Goal: Task Accomplishment & Management: Use online tool/utility

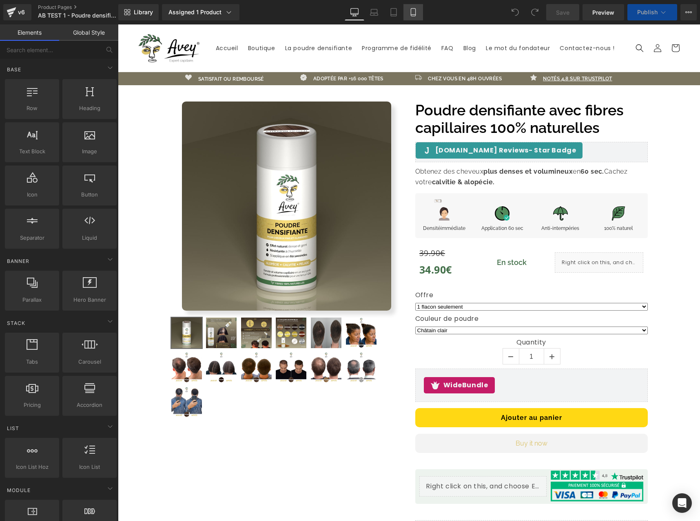
click at [417, 15] on icon at bounding box center [413, 12] width 8 height 8
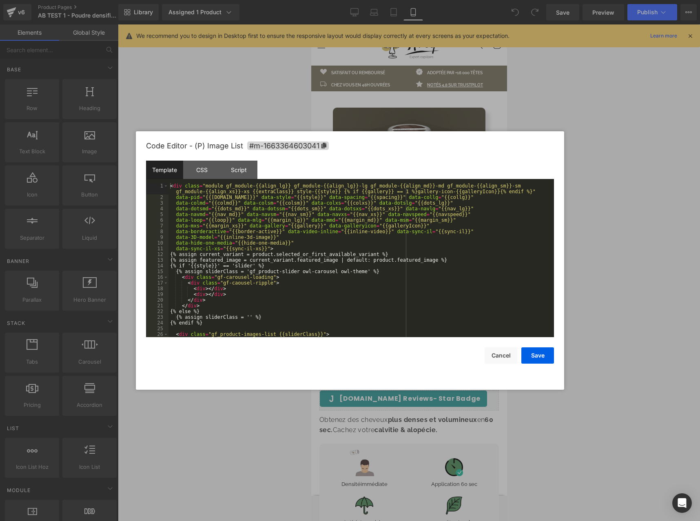
click at [367, 0] on div "You are previewing how the will restyle your page. You can not edit Elements in…" at bounding box center [350, 0] width 700 height 0
click at [202, 173] on div "CSS" at bounding box center [201, 170] width 37 height 18
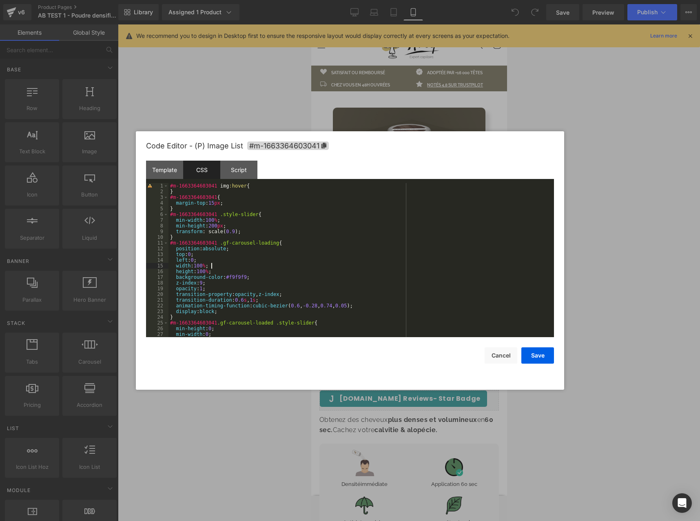
click at [237, 264] on div "#m-1663364603041 img :hover { } #m-1663364603041 { margin-top : 15 px ; } #m-16…" at bounding box center [360, 266] width 382 height 166
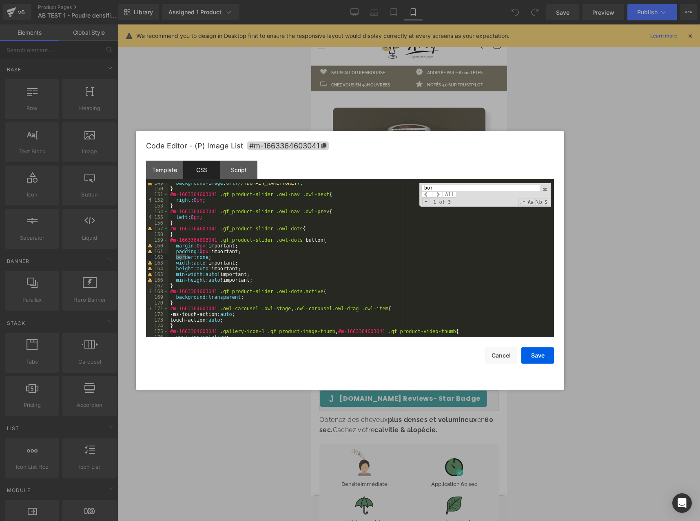
scroll to position [848, 0]
type input "border"
click at [434, 193] on span at bounding box center [437, 194] width 11 height 7
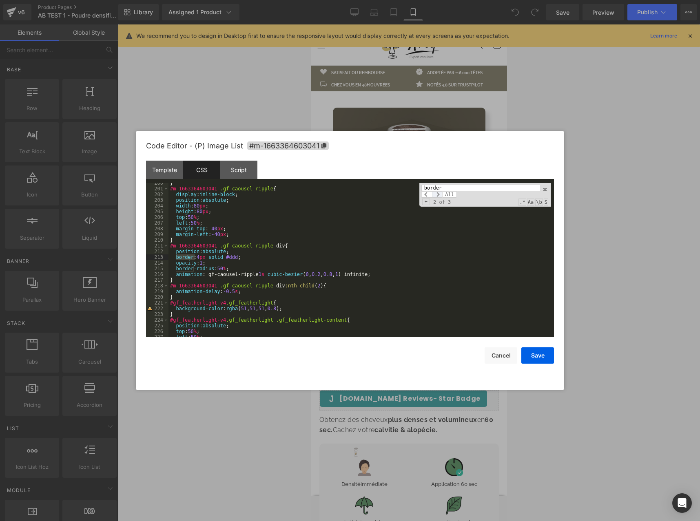
click at [434, 193] on span at bounding box center [437, 194] width 11 height 7
click at [442, 193] on span "All" at bounding box center [449, 194] width 15 height 7
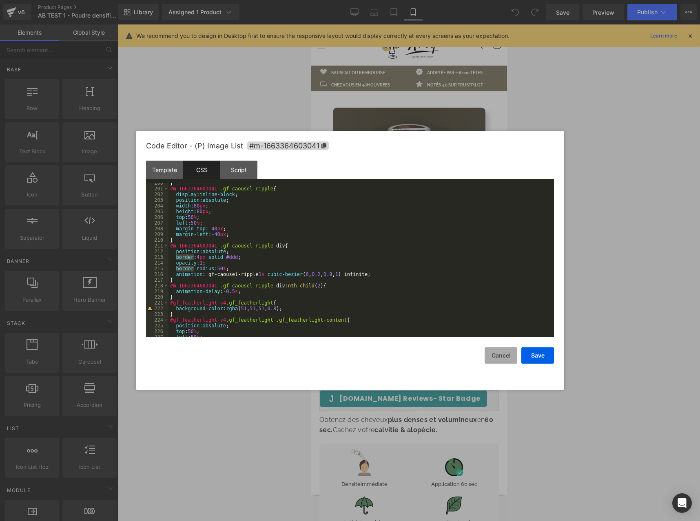
click at [497, 352] on button "Cancel" at bounding box center [501, 356] width 33 height 16
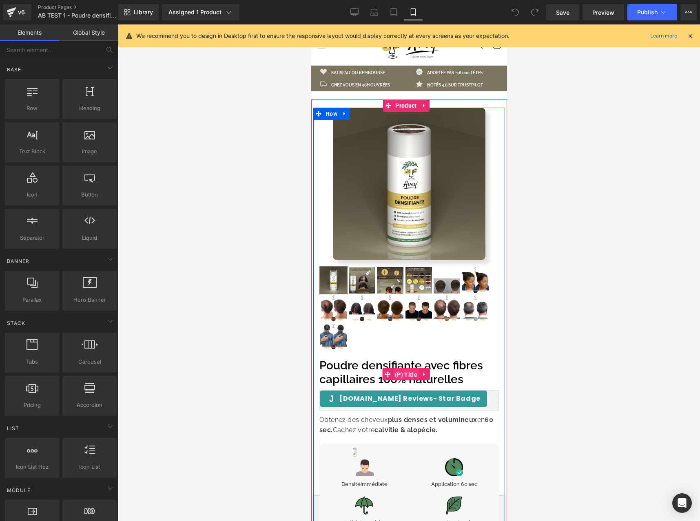
click at [403, 369] on span "(P) Title" at bounding box center [405, 375] width 27 height 12
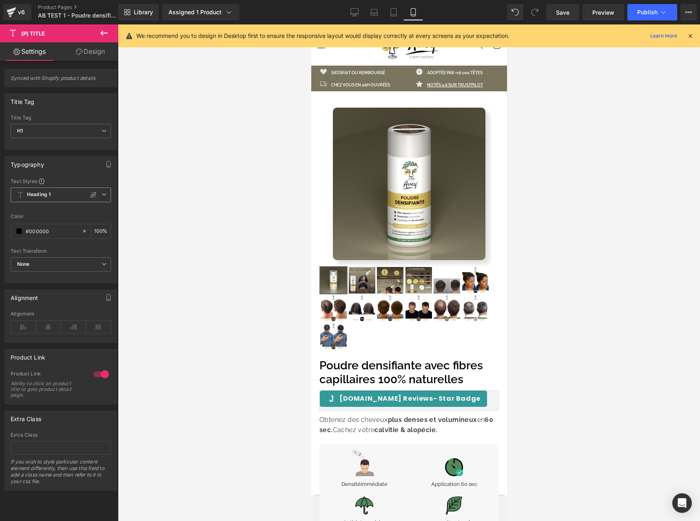
click at [102, 196] on icon at bounding box center [104, 194] width 5 height 5
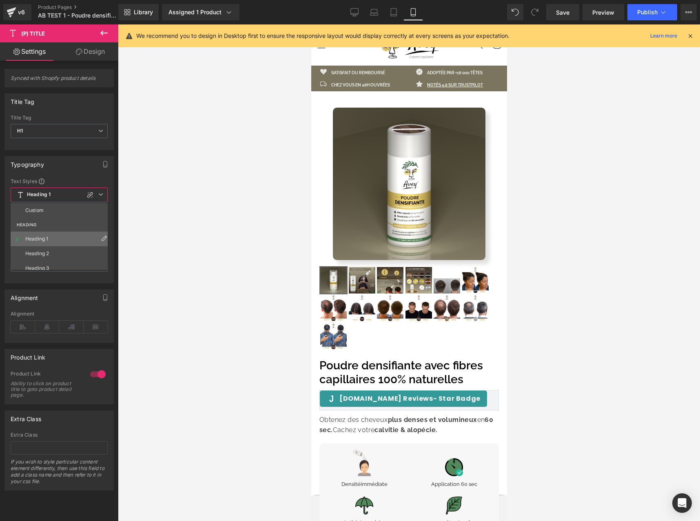
click at [101, 237] on icon at bounding box center [104, 238] width 7 height 7
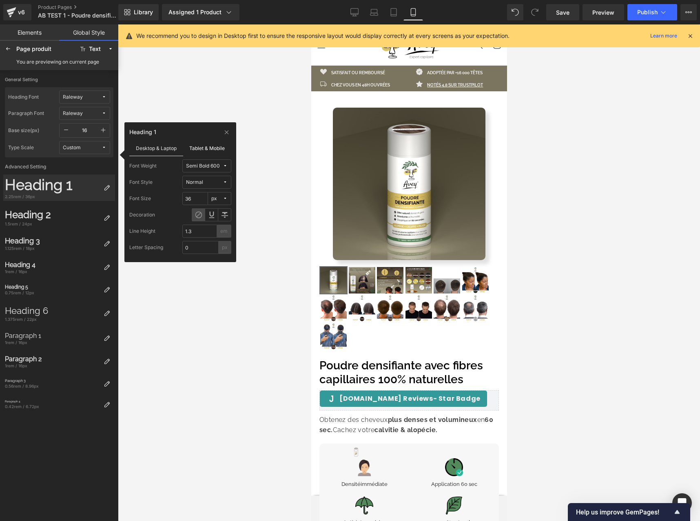
click at [190, 149] on label "Tablet & Mobile" at bounding box center [207, 148] width 49 height 16
click at [164, 151] on label "Desktop & Laptop" at bounding box center [156, 148] width 54 height 16
click at [215, 149] on label "Tablet & Mobile" at bounding box center [207, 148] width 49 height 16
click at [163, 146] on label "Desktop & Laptop" at bounding box center [156, 148] width 54 height 16
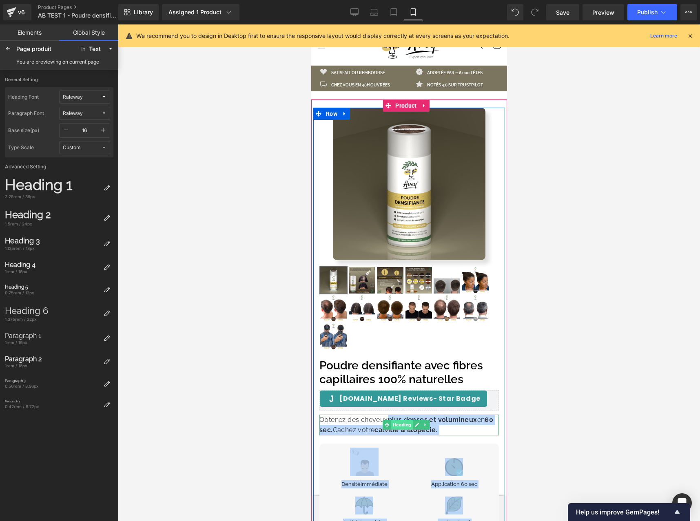
click at [391, 420] on span "Heading" at bounding box center [402, 425] width 22 height 10
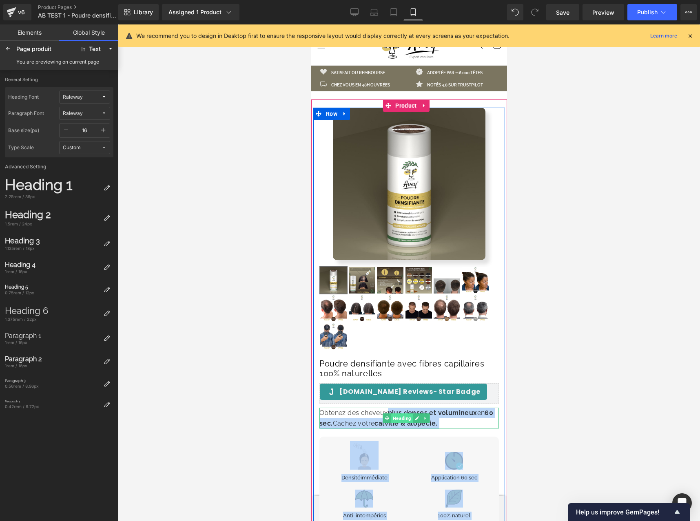
click at [391, 416] on span "Heading" at bounding box center [402, 419] width 22 height 10
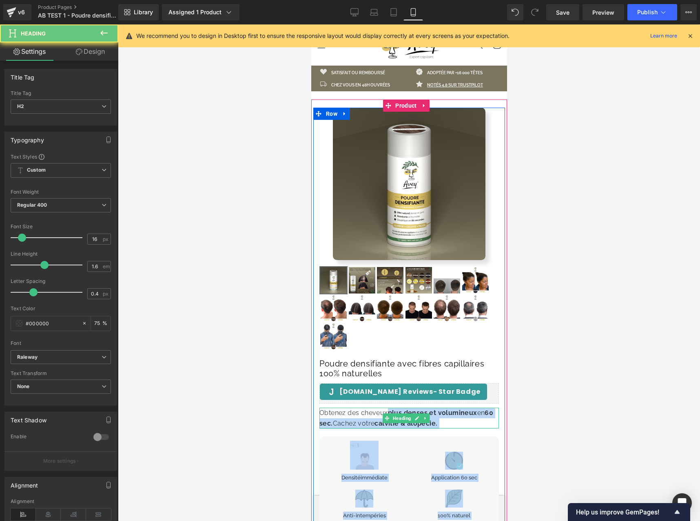
click at [339, 416] on h2 "Obtenez des cheveux plus denses et volumineux en 60 sec. Cachez votre calvitie …" at bounding box center [409, 418] width 180 height 21
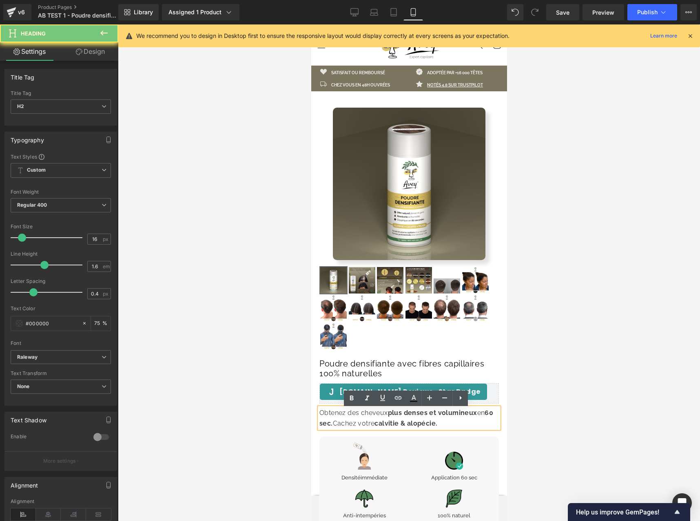
click at [339, 416] on h2 "Obtenez des cheveux plus denses et volumineux en 60 sec. Cachez votre calvitie …" at bounding box center [409, 418] width 180 height 21
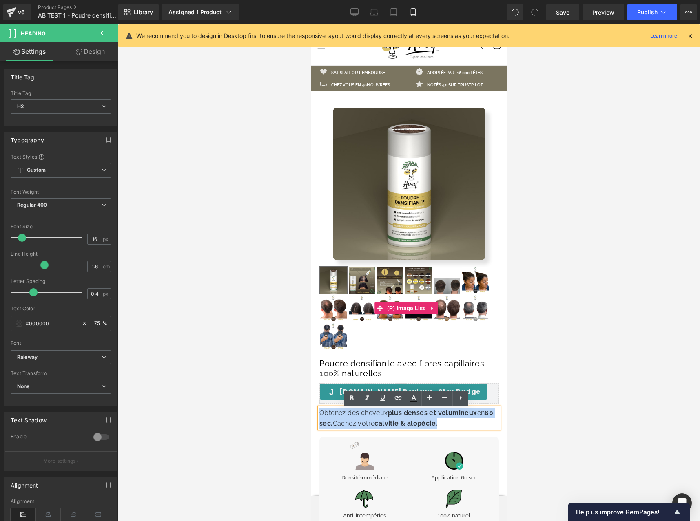
copy h2 "Obtenez des cheveux plus denses et volumineux en 60 sec. Cachez votre calvitie …"
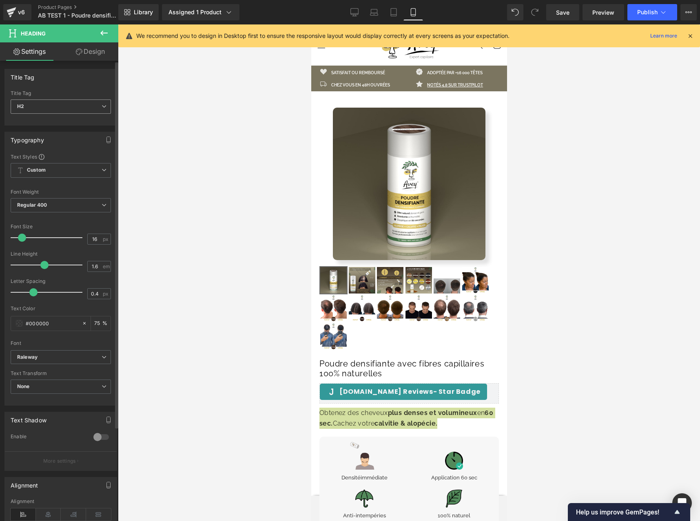
click at [98, 111] on span "H2" at bounding box center [61, 107] width 100 height 14
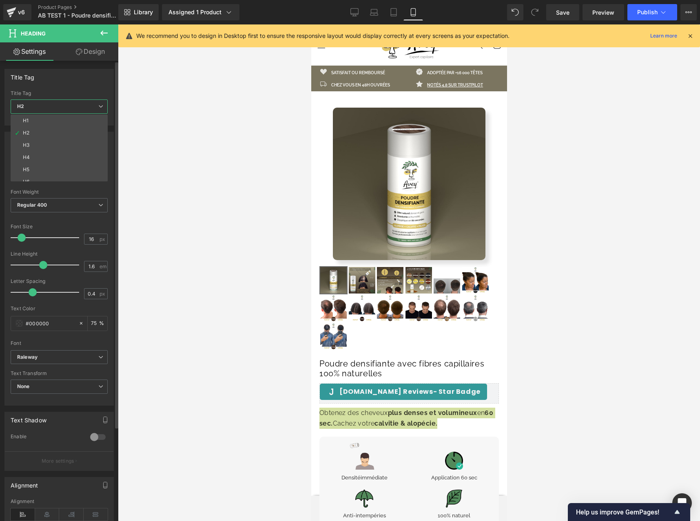
click at [84, 87] on div "Title Tag H1 H2 H3 H4 H5 H6 Title Tag H2 H1 H2 H3 H4 H5 H6" at bounding box center [58, 97] width 109 height 57
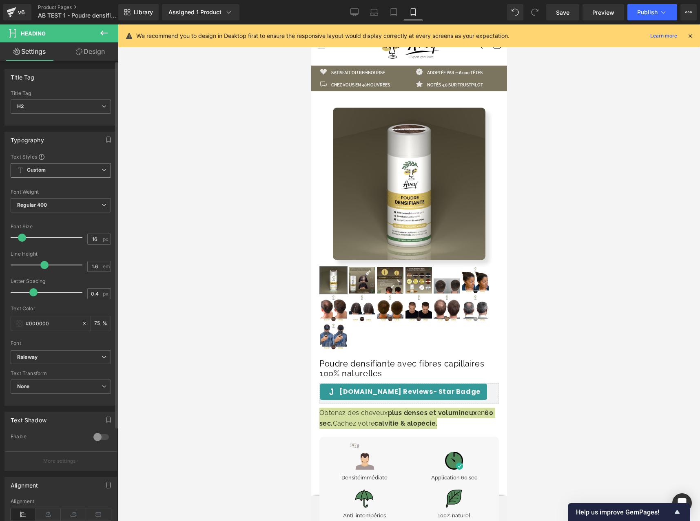
click at [93, 170] on span "Custom" at bounding box center [61, 170] width 100 height 15
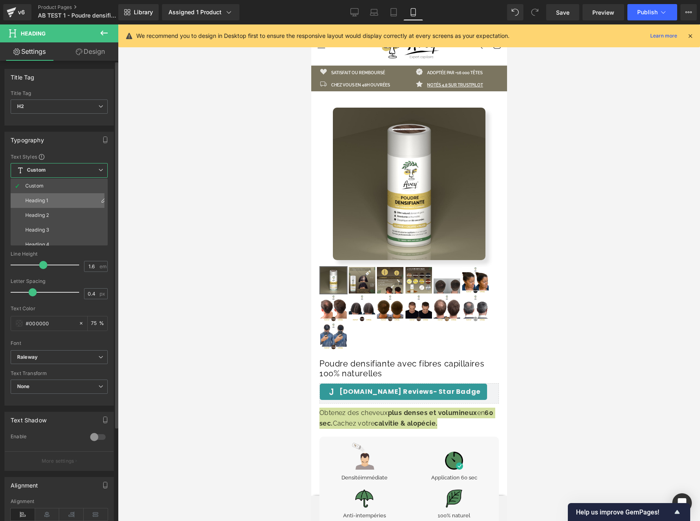
click at [101, 201] on icon at bounding box center [104, 200] width 7 height 7
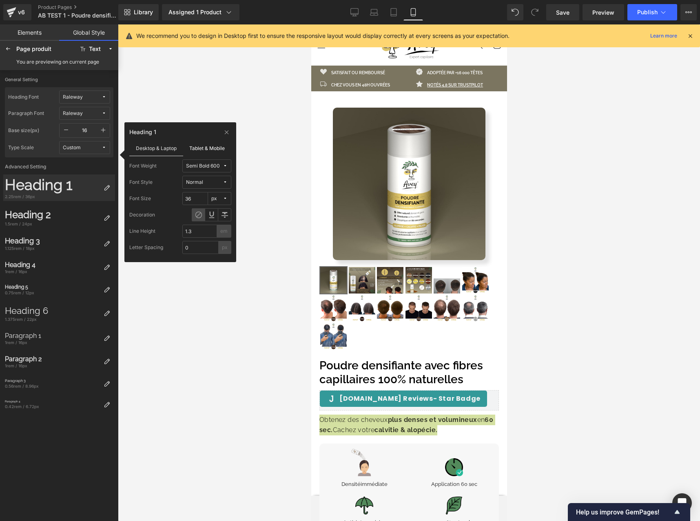
click at [190, 145] on label "Tablet & Mobile" at bounding box center [207, 148] width 49 height 16
click at [157, 147] on label "Desktop & Laptop" at bounding box center [156, 148] width 54 height 16
click at [109, 219] on icon at bounding box center [107, 218] width 7 height 7
click at [197, 151] on label "Tablet & Mobile" at bounding box center [207, 148] width 49 height 16
click at [162, 149] on label "Desktop & Laptop" at bounding box center [156, 148] width 54 height 16
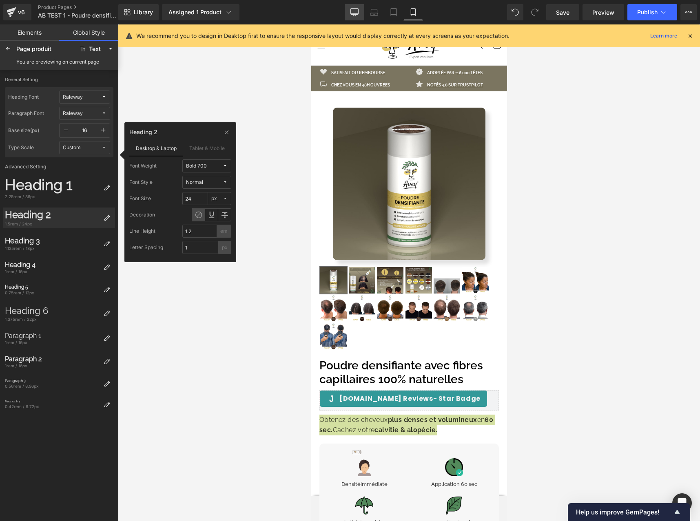
drag, startPoint x: 359, startPoint y: 14, endPoint x: 259, endPoint y: 24, distance: 100.5
click at [359, 13] on link "Desktop" at bounding box center [355, 12] width 20 height 16
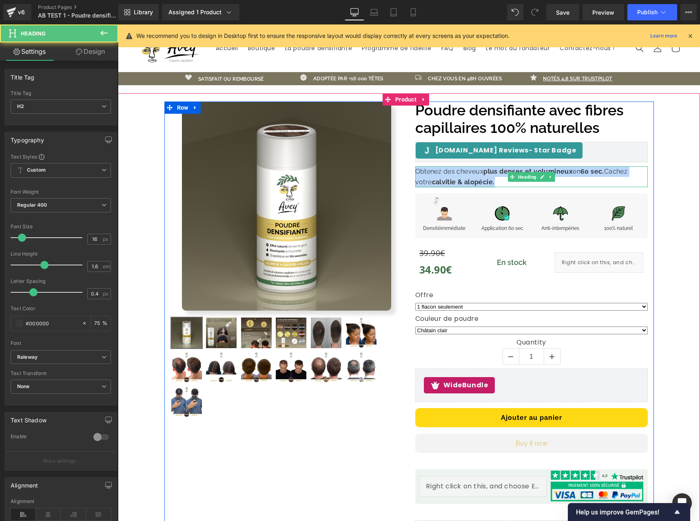
click at [468, 177] on h2 "Obtenez des cheveux plus denses et volumineux en 60 sec. Cachez votre calvitie …" at bounding box center [531, 176] width 233 height 21
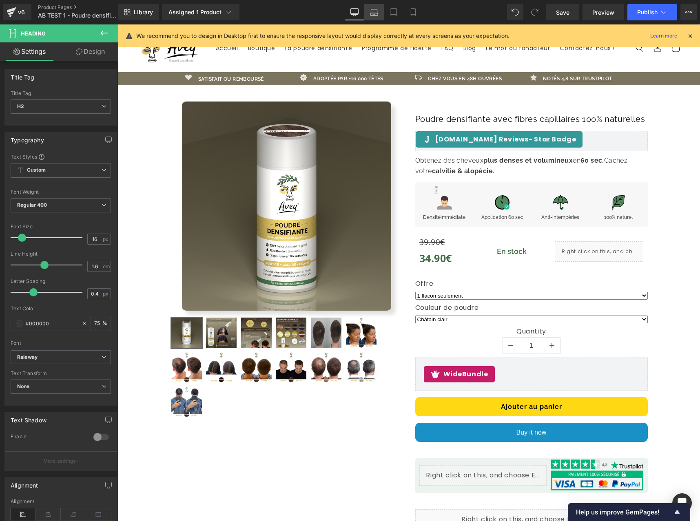
click at [368, 12] on link "Laptop" at bounding box center [374, 12] width 20 height 16
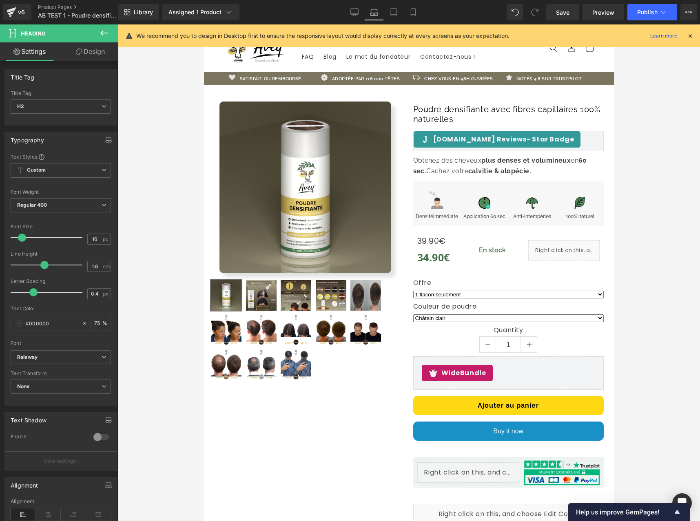
scroll to position [18, 0]
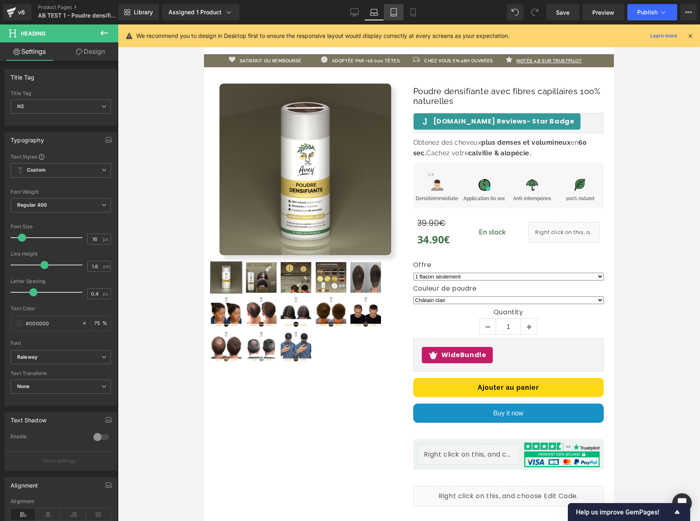
drag, startPoint x: 392, startPoint y: 13, endPoint x: 402, endPoint y: 13, distance: 10.2
click at [392, 13] on icon at bounding box center [394, 12] width 8 height 8
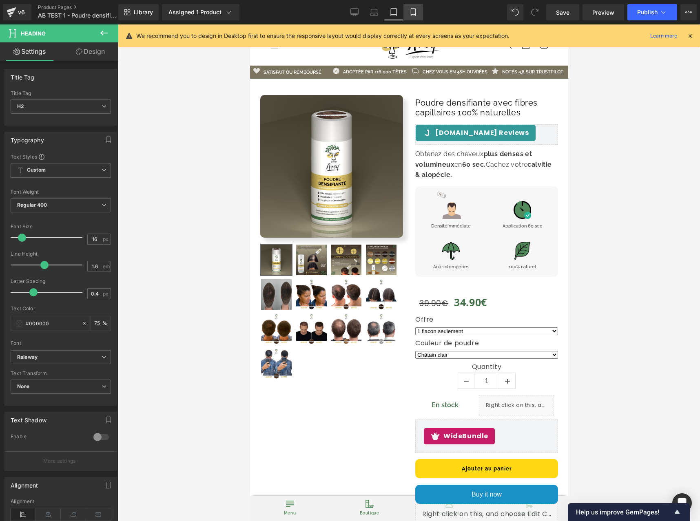
click at [412, 14] on icon at bounding box center [413, 12] width 8 height 8
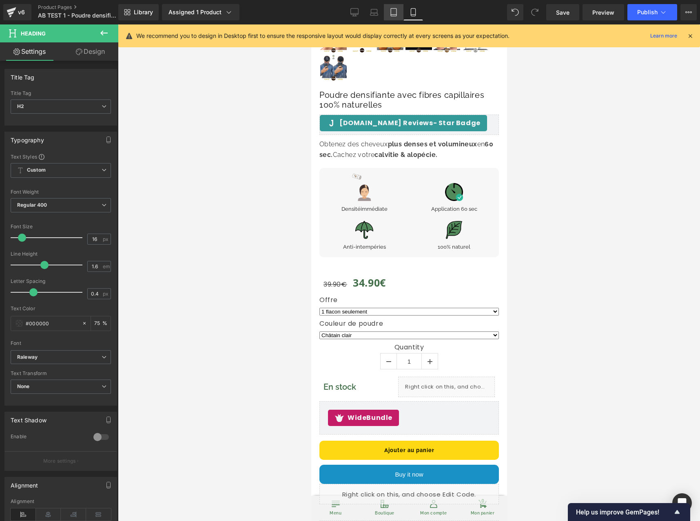
scroll to position [265, 0]
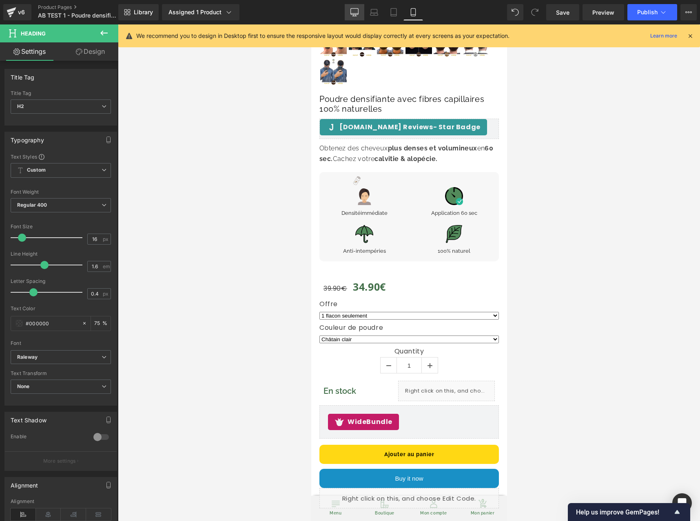
click at [353, 16] on icon at bounding box center [354, 16] width 2 height 2
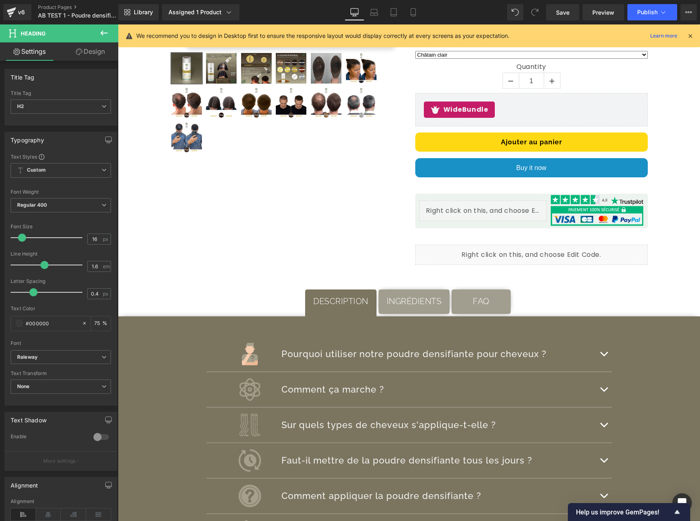
scroll to position [22, 0]
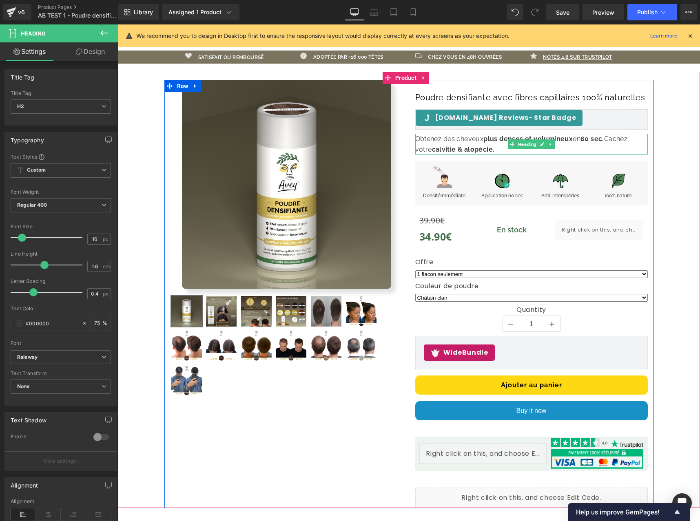
click at [470, 153] on strong "calvitie & alopécie." at bounding box center [463, 150] width 63 height 8
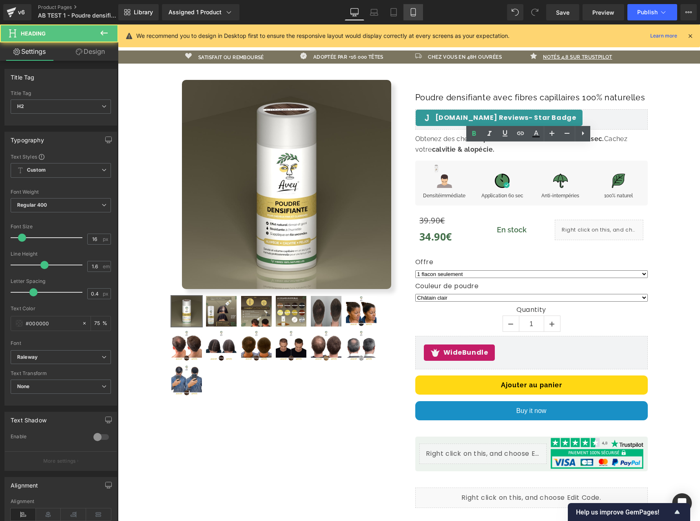
click at [412, 9] on icon at bounding box center [413, 12] width 8 height 8
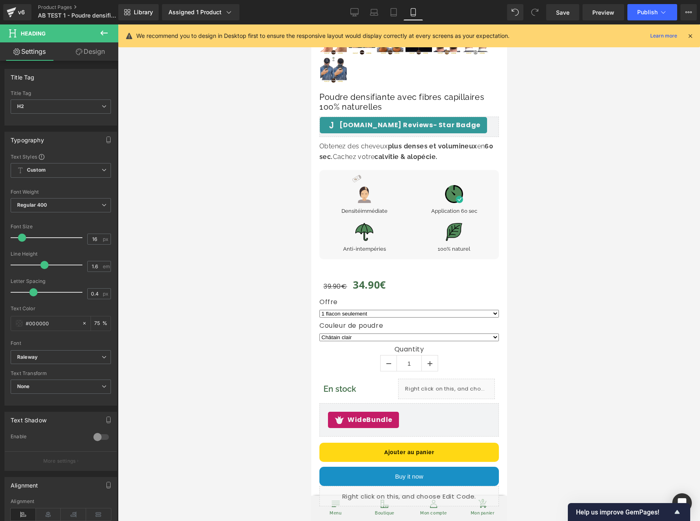
scroll to position [264, 0]
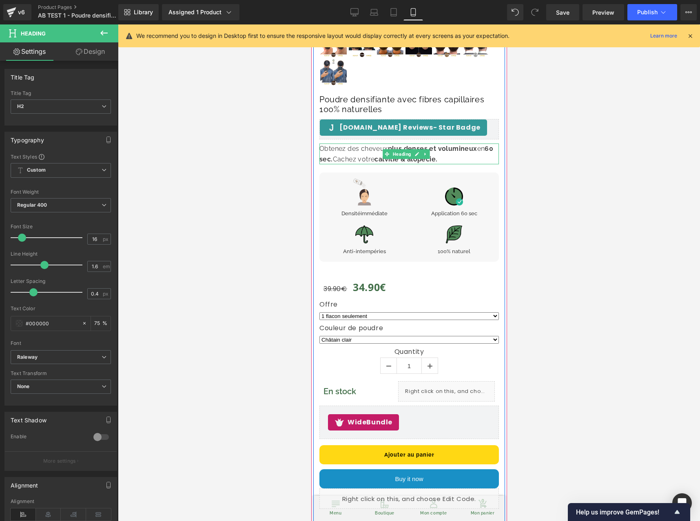
click at [452, 149] on strong "plus denses et volumineux" at bounding box center [432, 149] width 89 height 8
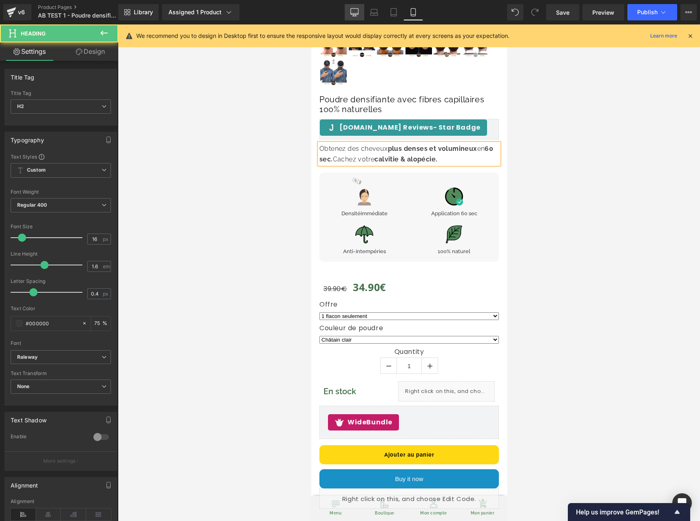
click at [355, 8] on link "Desktop" at bounding box center [355, 12] width 20 height 16
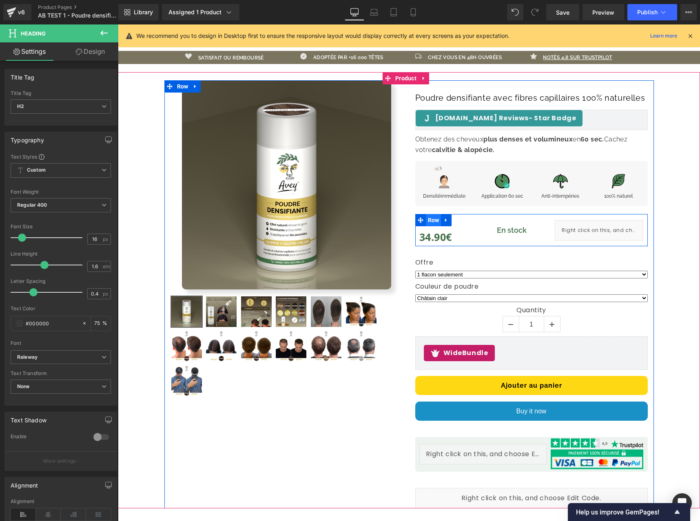
click at [426, 226] on span "Row" at bounding box center [434, 220] width 16 height 12
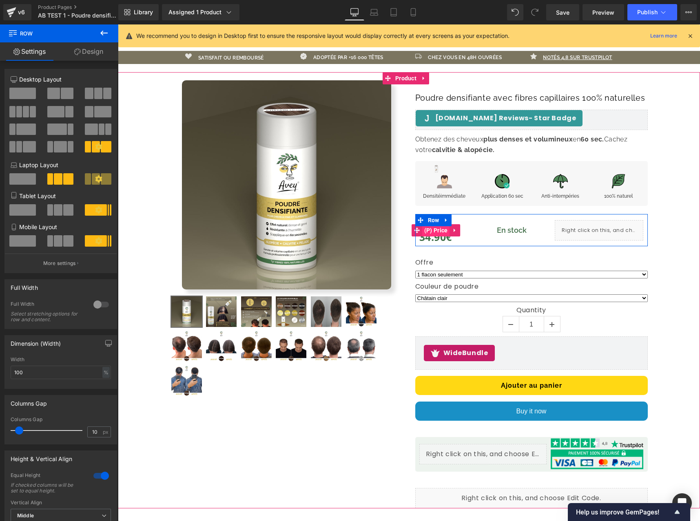
click at [430, 237] on span "(P) Price" at bounding box center [436, 230] width 28 height 12
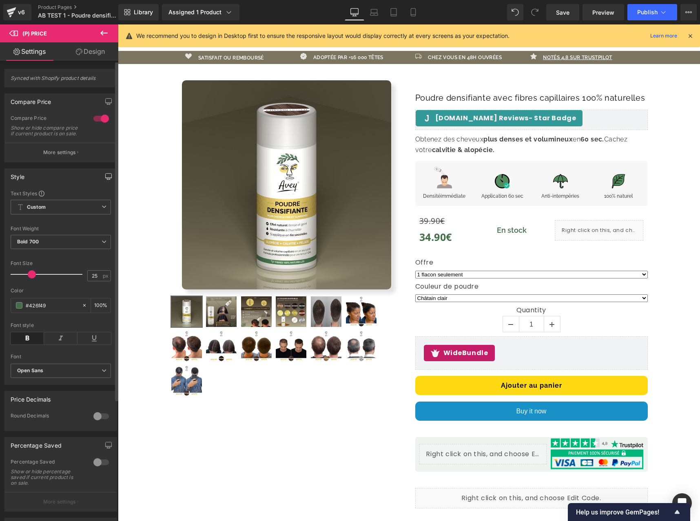
click at [102, 182] on button "button" at bounding box center [108, 177] width 13 height 16
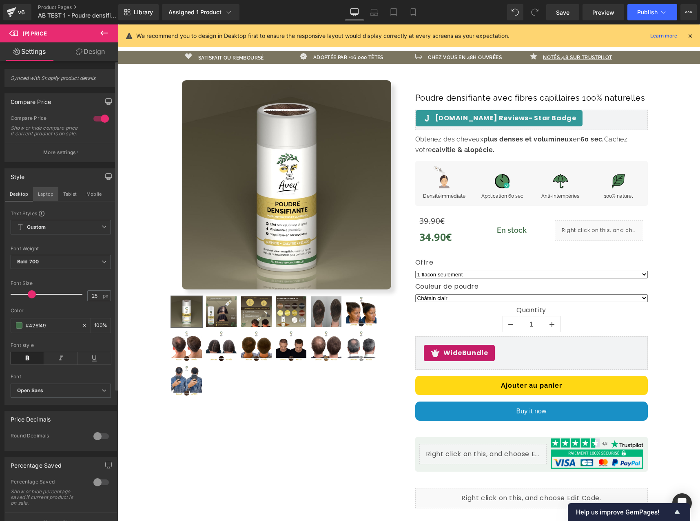
click at [38, 201] on button "Laptop" at bounding box center [45, 194] width 25 height 14
click at [55, 201] on button "Laptop" at bounding box center [45, 194] width 25 height 14
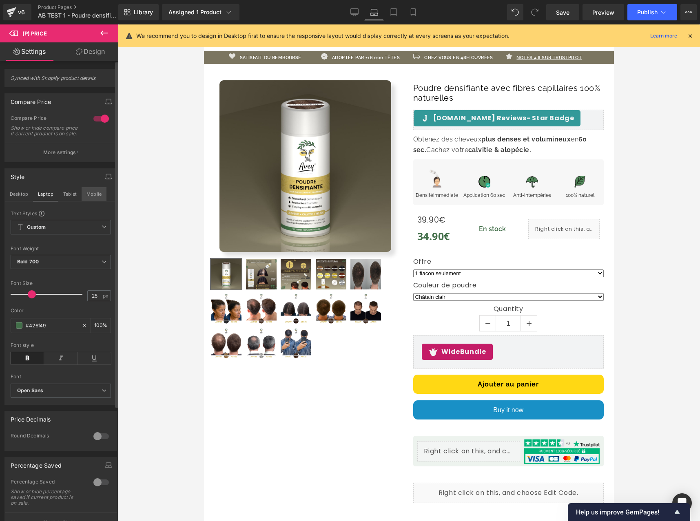
scroll to position [38, 0]
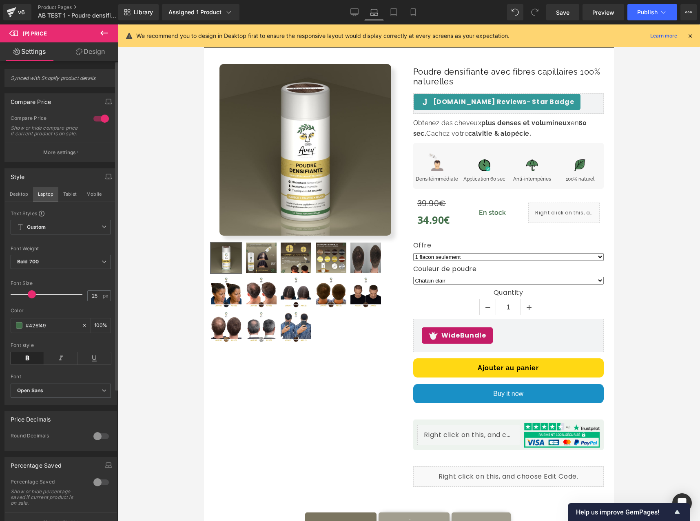
click at [91, 200] on button "Mobile" at bounding box center [94, 194] width 25 height 14
click at [72, 200] on button "Tablet" at bounding box center [69, 194] width 23 height 14
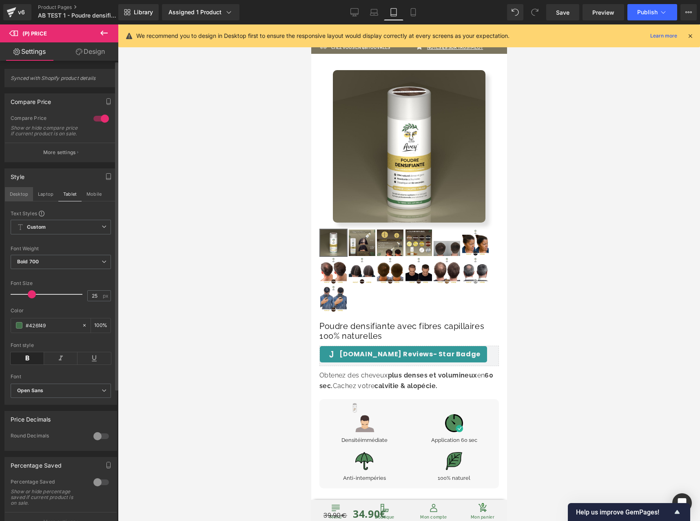
click at [8, 200] on button "Desktop" at bounding box center [19, 194] width 28 height 14
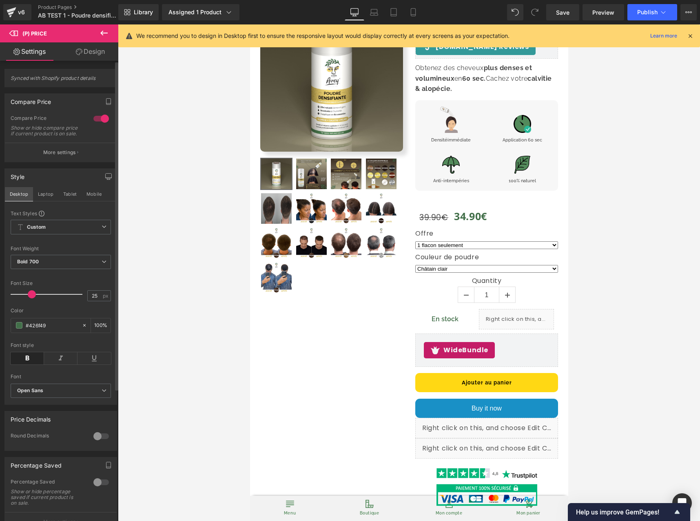
click at [13, 197] on button "Desktop" at bounding box center [19, 194] width 28 height 14
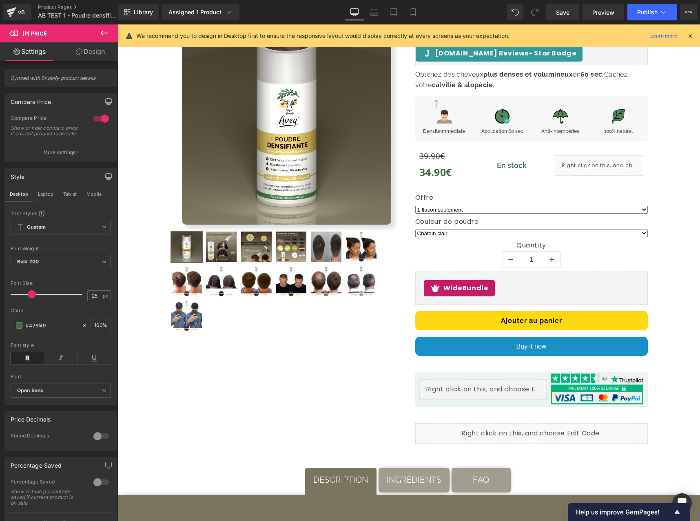
scroll to position [24, 0]
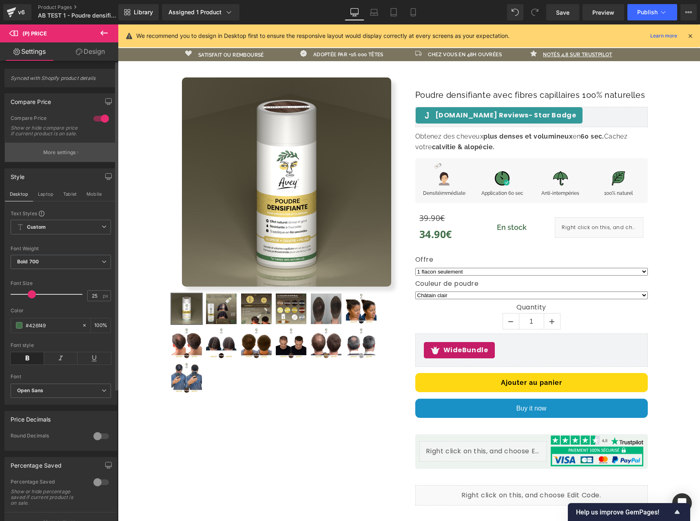
click at [51, 152] on button "More settings" at bounding box center [61, 152] width 112 height 19
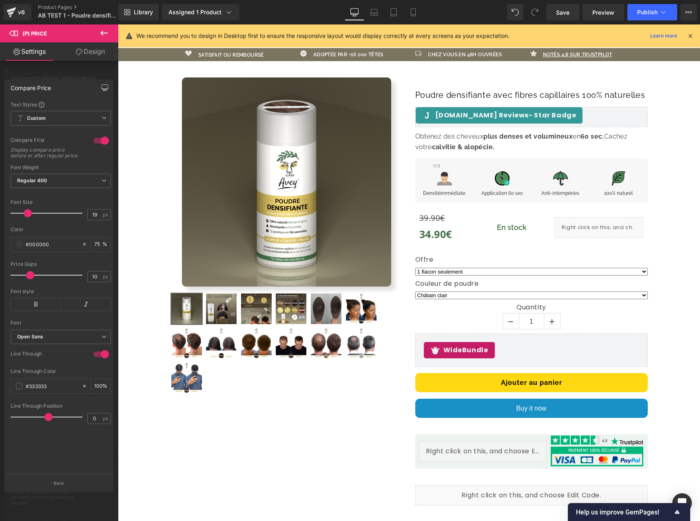
click at [102, 93] on button "button" at bounding box center [104, 88] width 13 height 16
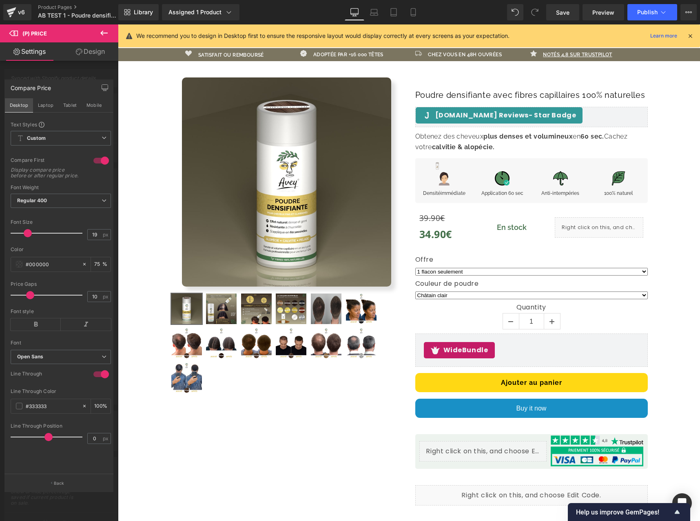
drag, startPoint x: 64, startPoint y: 105, endPoint x: 23, endPoint y: 106, distance: 40.4
click at [64, 105] on button "Tablet" at bounding box center [69, 105] width 23 height 14
click at [86, 106] on button "Mobile" at bounding box center [94, 105] width 25 height 14
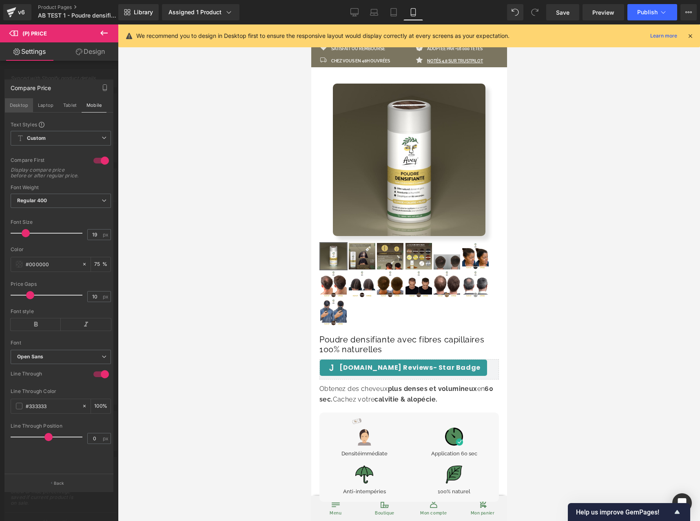
click at [19, 106] on button "Desktop" at bounding box center [19, 105] width 28 height 14
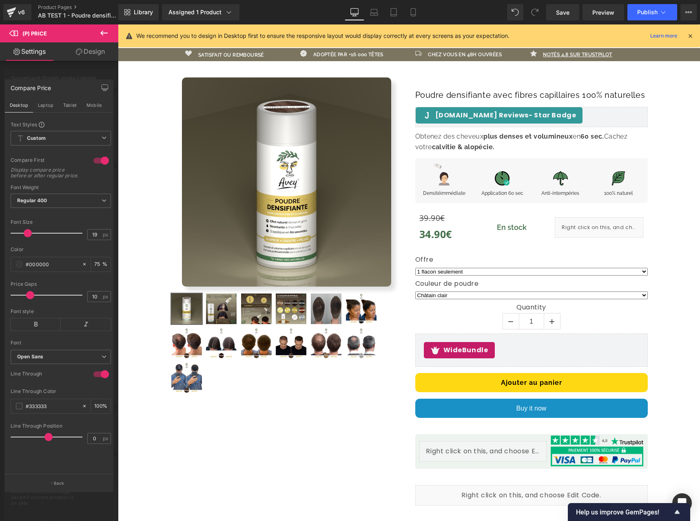
scroll to position [30, 0]
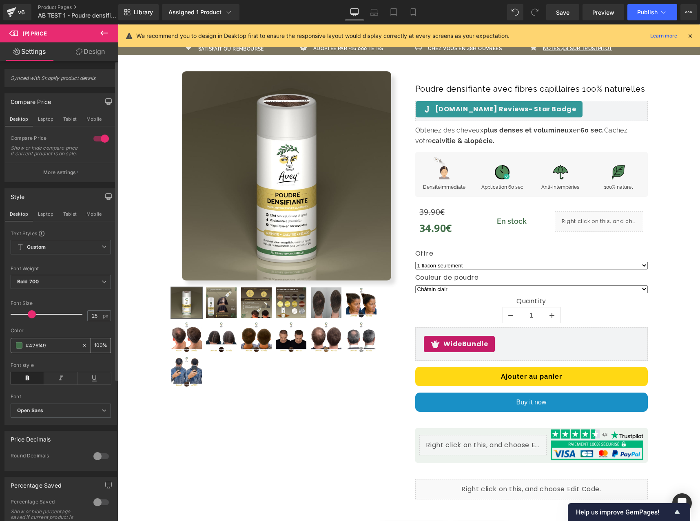
click at [60, 350] on input "#426f49" at bounding box center [52, 345] width 52 height 9
click at [71, 175] on p "More settings" at bounding box center [59, 172] width 33 height 7
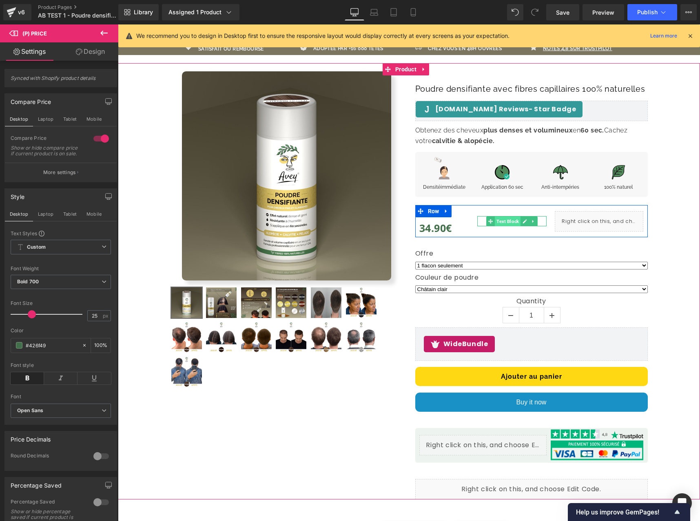
click at [511, 226] on span "Text Block" at bounding box center [508, 222] width 26 height 10
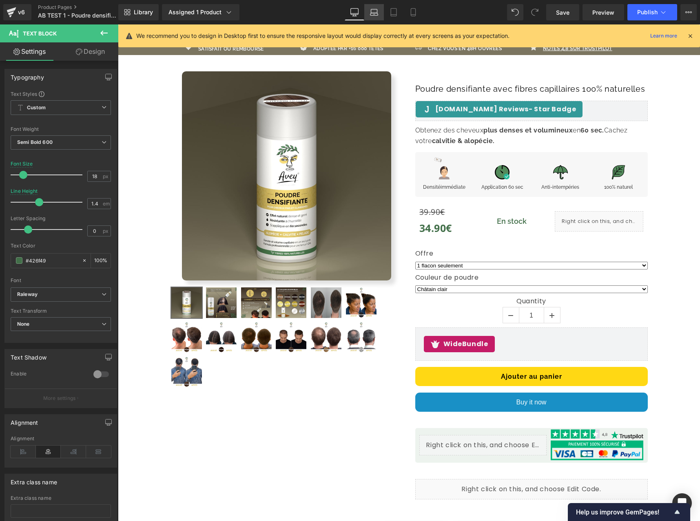
click at [375, 13] on icon at bounding box center [374, 12] width 8 height 8
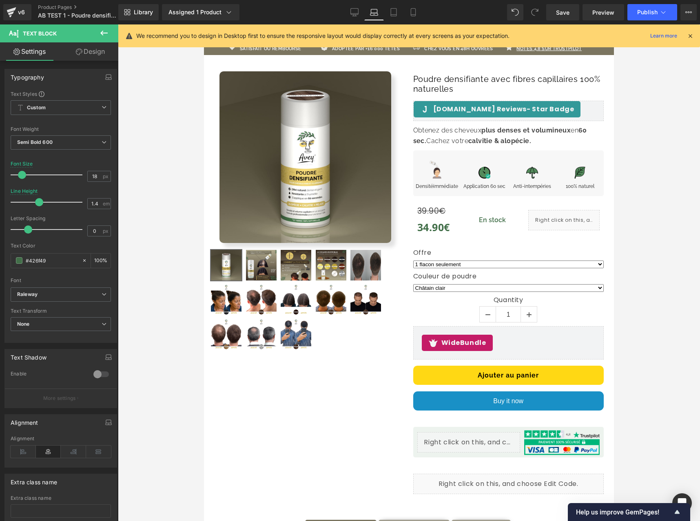
scroll to position [47, 0]
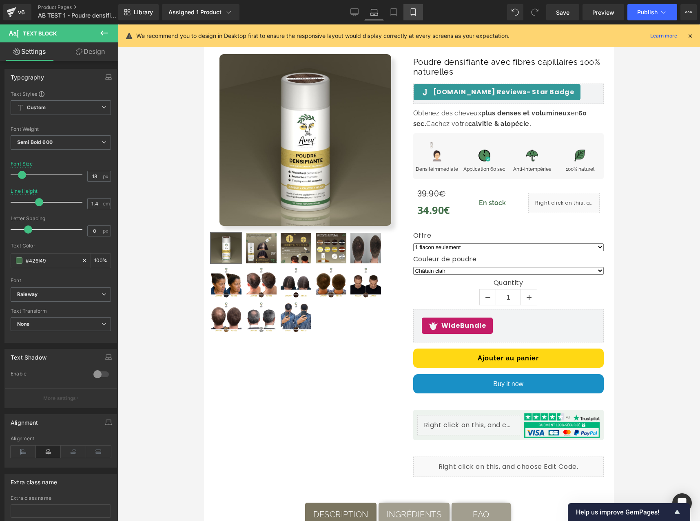
click at [407, 13] on link "Mobile" at bounding box center [414, 12] width 20 height 16
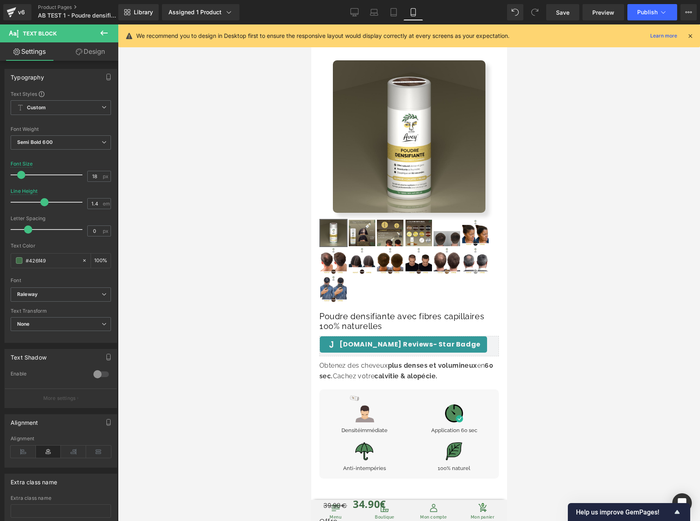
scroll to position [0, 0]
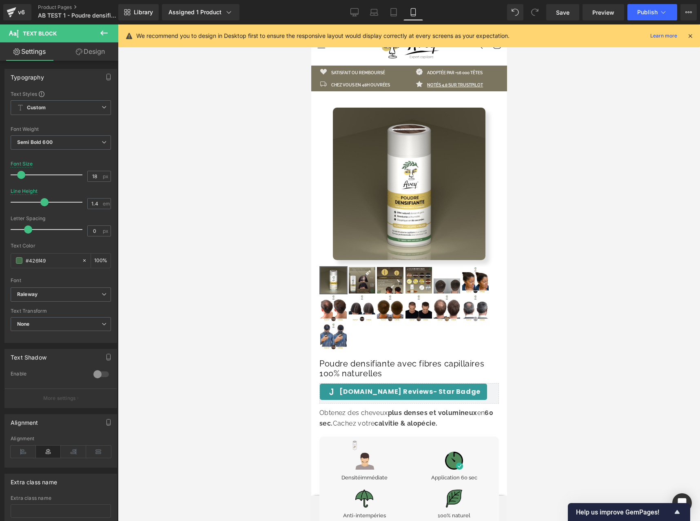
click at [411, 12] on icon at bounding box center [413, 13] width 4 height 8
click at [415, 11] on icon at bounding box center [413, 12] width 8 height 8
click at [419, 11] on link "Mobile" at bounding box center [414, 12] width 20 height 16
click at [396, 17] on link "Tablet" at bounding box center [394, 12] width 20 height 16
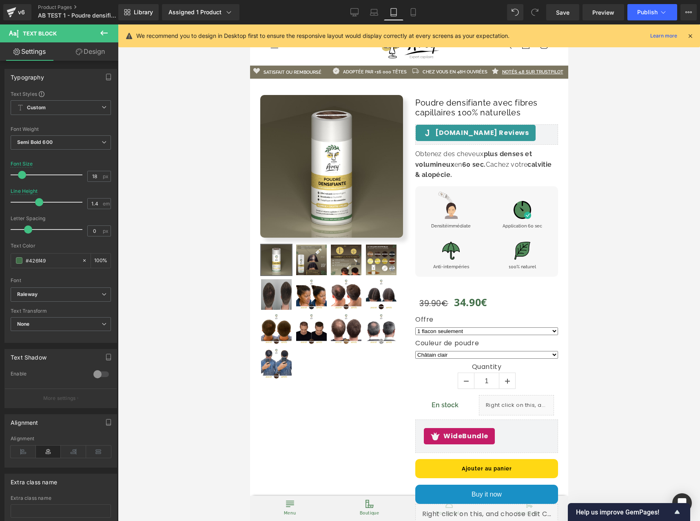
drag, startPoint x: 353, startPoint y: 12, endPoint x: 327, endPoint y: 7, distance: 26.5
click at [353, 12] on icon at bounding box center [354, 12] width 8 height 8
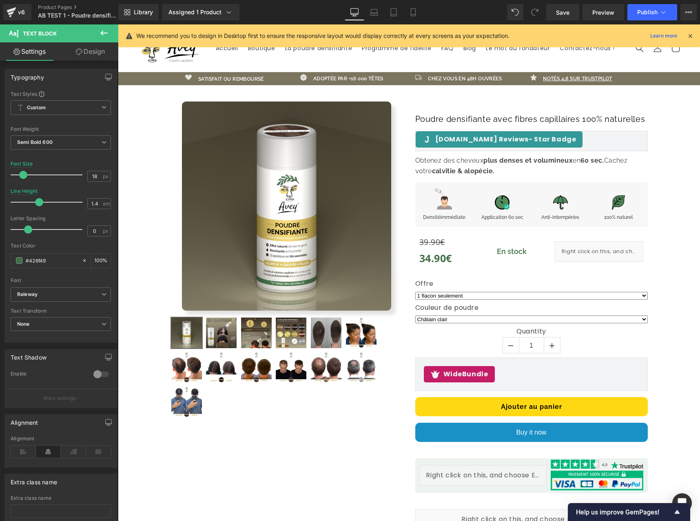
scroll to position [66, 0]
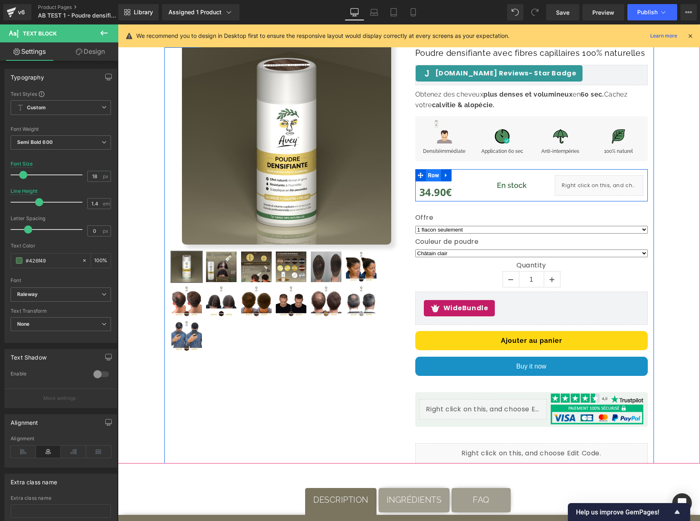
click at [430, 182] on span "Row" at bounding box center [434, 175] width 16 height 12
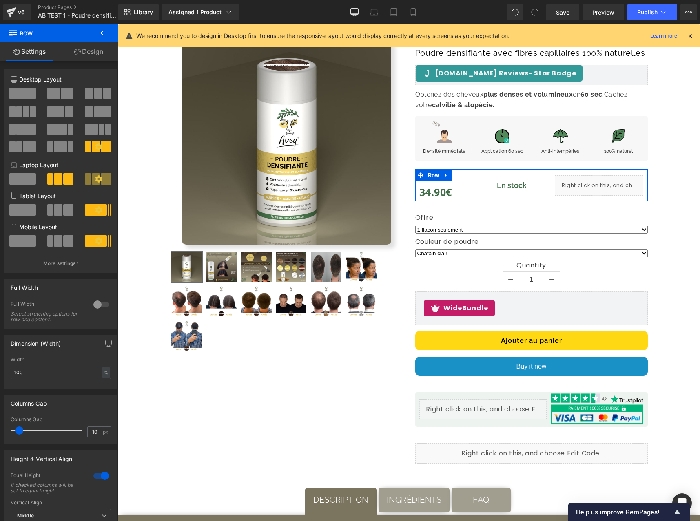
click at [87, 47] on link "Design" at bounding box center [88, 51] width 59 height 18
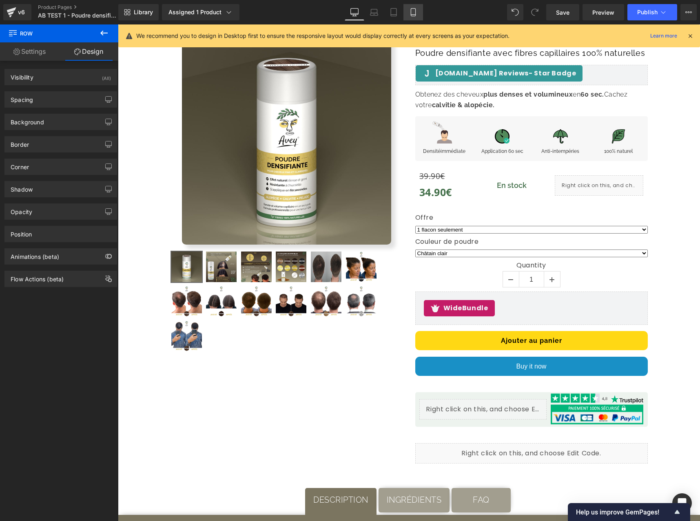
click at [410, 17] on link "Mobile" at bounding box center [414, 12] width 20 height 16
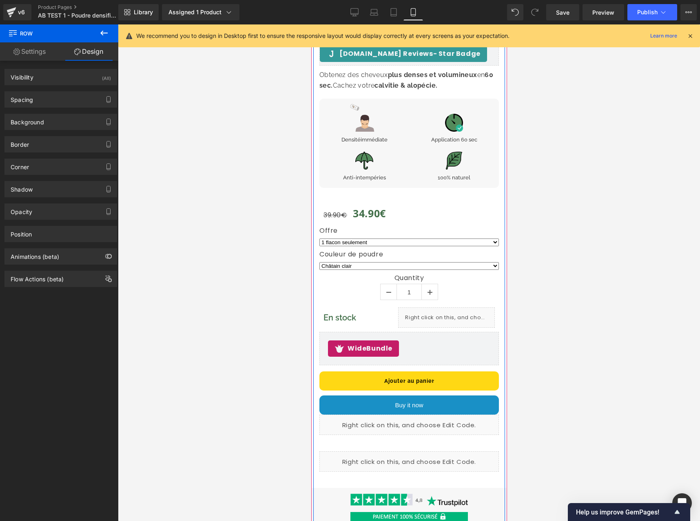
scroll to position [338, 0]
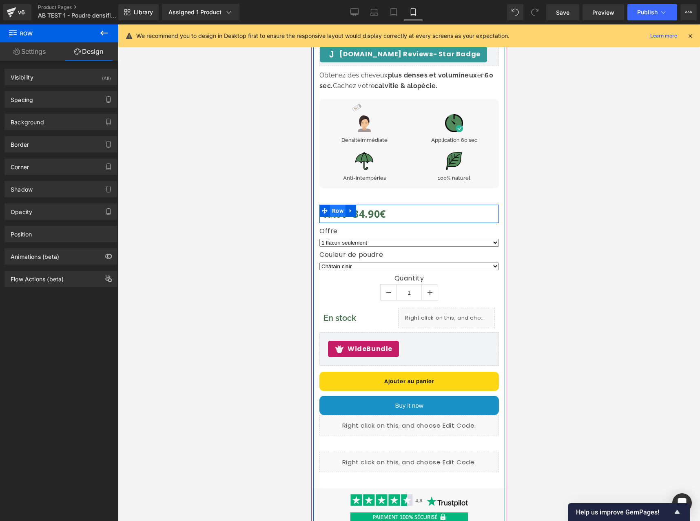
click at [336, 208] on span "Row" at bounding box center [338, 211] width 16 height 12
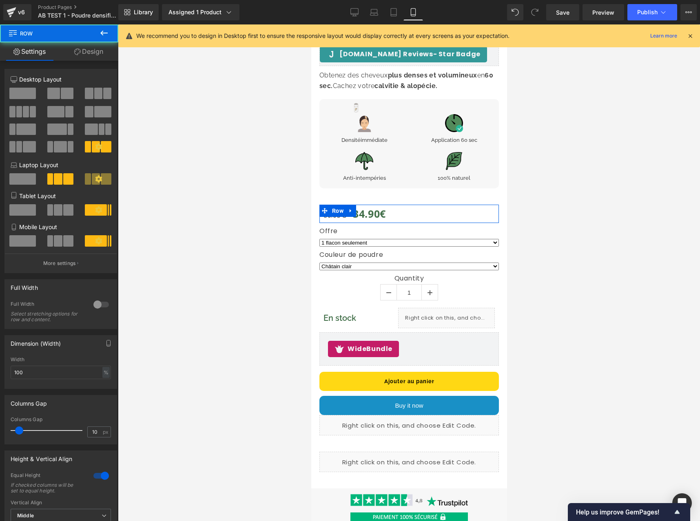
click at [83, 47] on link "Design" at bounding box center [88, 51] width 59 height 18
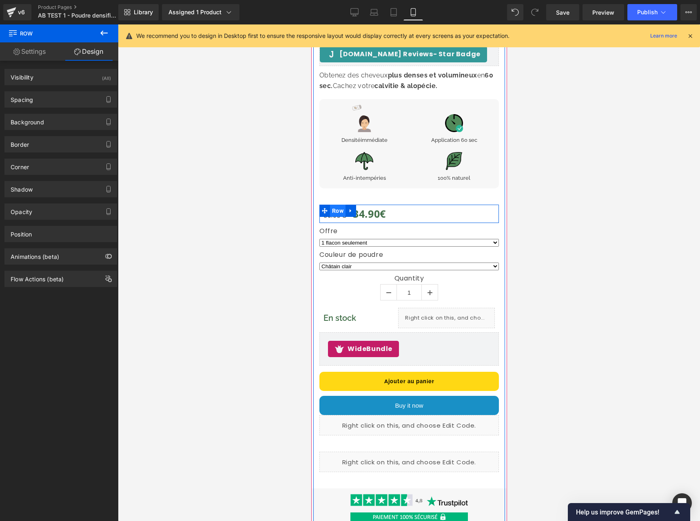
click at [340, 211] on span "Row" at bounding box center [338, 211] width 16 height 12
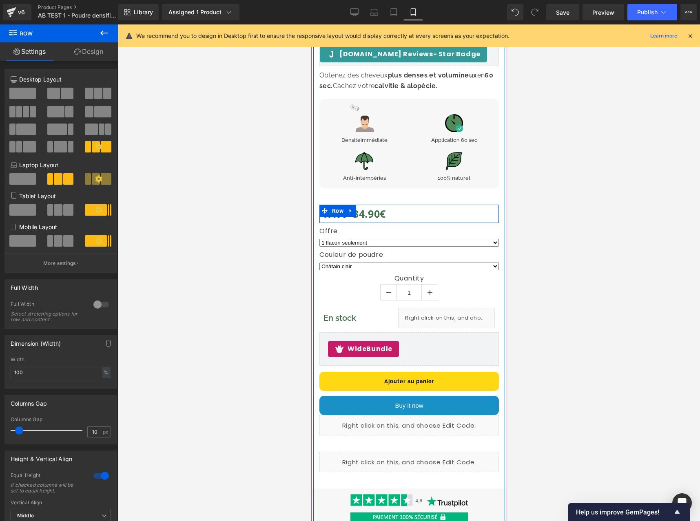
drag, startPoint x: 341, startPoint y: 211, endPoint x: 345, endPoint y: 124, distance: 86.6
click at [341, 211] on span "Row" at bounding box center [338, 211] width 16 height 12
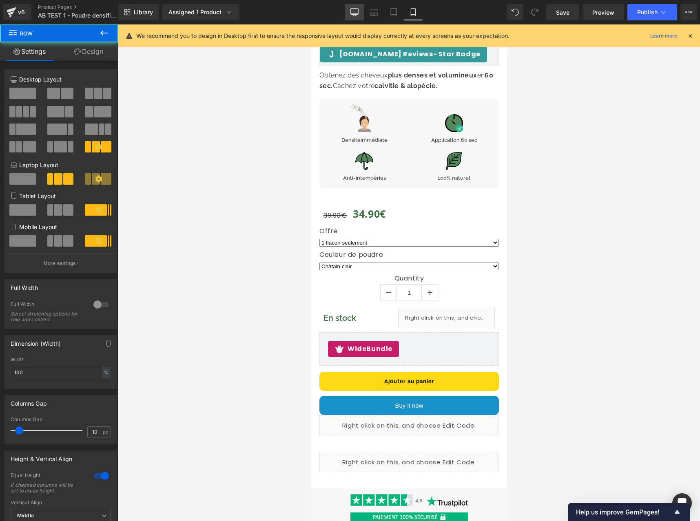
click at [353, 9] on icon at bounding box center [354, 12] width 8 height 8
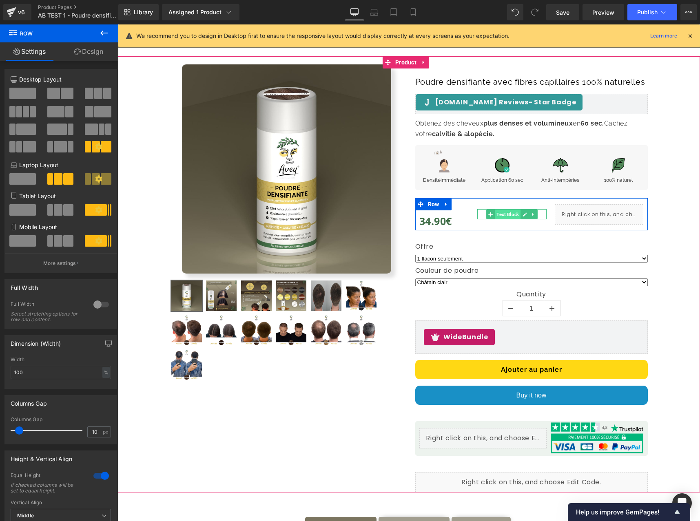
click at [515, 220] on span "Text Block" at bounding box center [508, 215] width 26 height 10
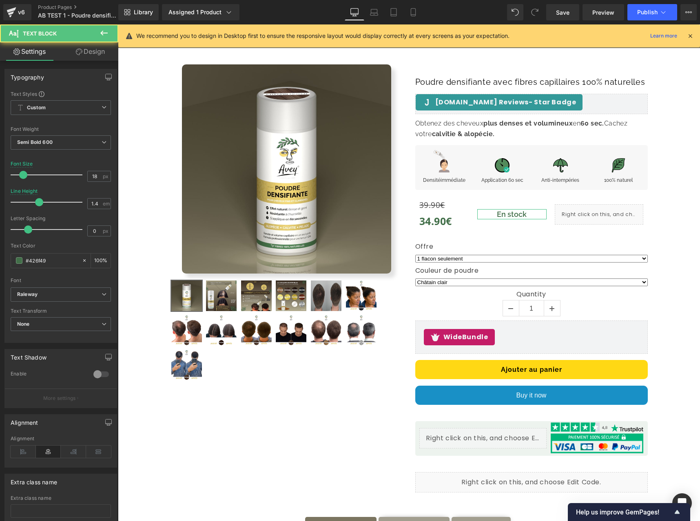
click at [95, 54] on link "Design" at bounding box center [90, 51] width 59 height 18
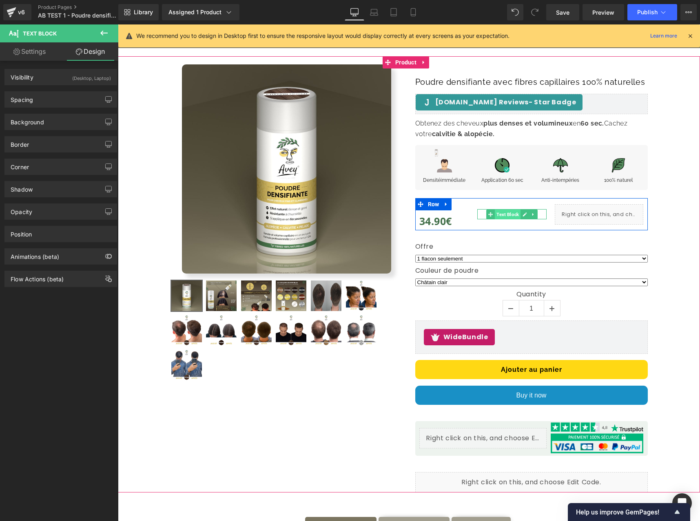
click at [500, 220] on span "Text Block" at bounding box center [508, 215] width 26 height 10
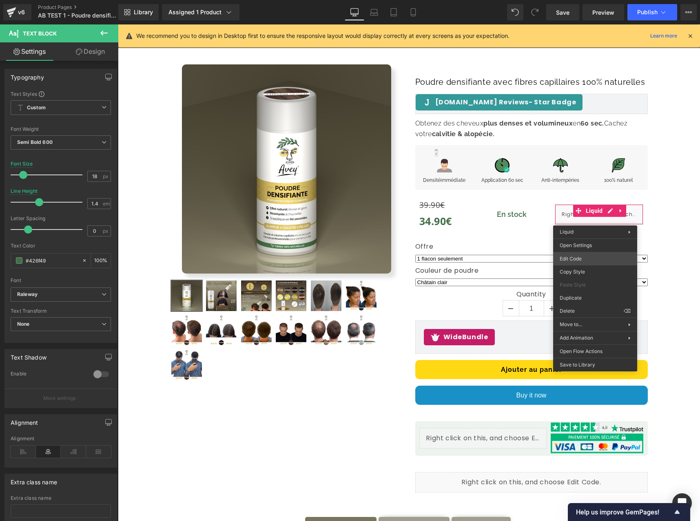
click at [586, 259] on body "Text Block You are previewing how the Page produit will restyle your page. You …" at bounding box center [350, 260] width 700 height 521
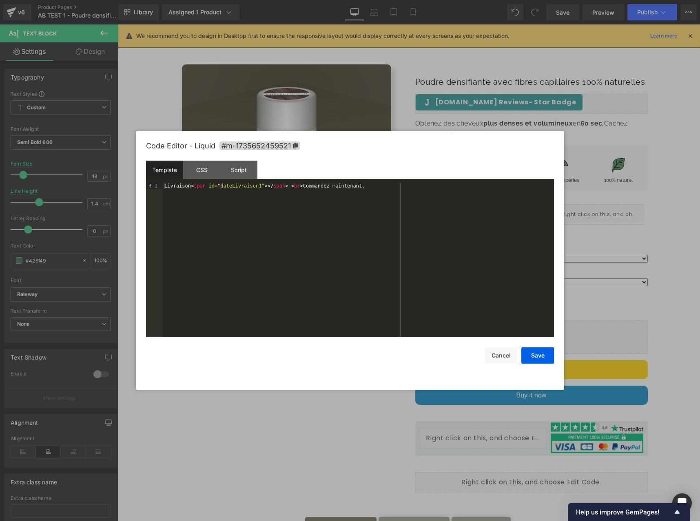
click at [243, 188] on div "Livraison < span id = "dateLivraison1" > </ span > < br > Commandez maintenant." at bounding box center [358, 266] width 391 height 166
click at [202, 169] on div "CSS" at bounding box center [201, 170] width 37 height 18
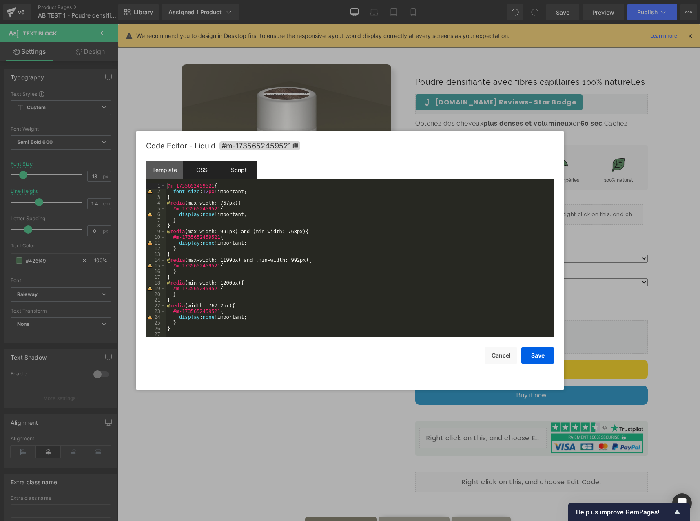
click at [232, 171] on div "Script" at bounding box center [238, 170] width 37 height 18
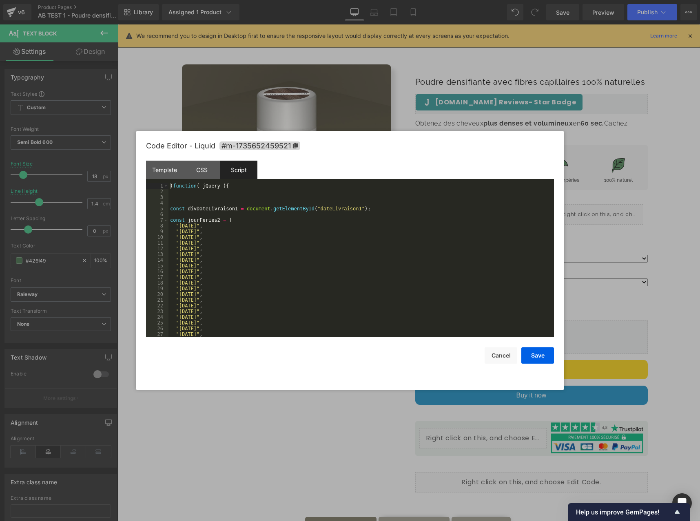
click at [235, 206] on div "( function ( jQuery ) { const divDateLivraison1 = document . getElementById ( "…" at bounding box center [360, 266] width 382 height 166
click at [283, 211] on div "( function ( jQuery ) { const divDateLivraison1 = document . getElementById ( "…" at bounding box center [360, 266] width 382 height 166
click at [581, 126] on div at bounding box center [350, 260] width 700 height 521
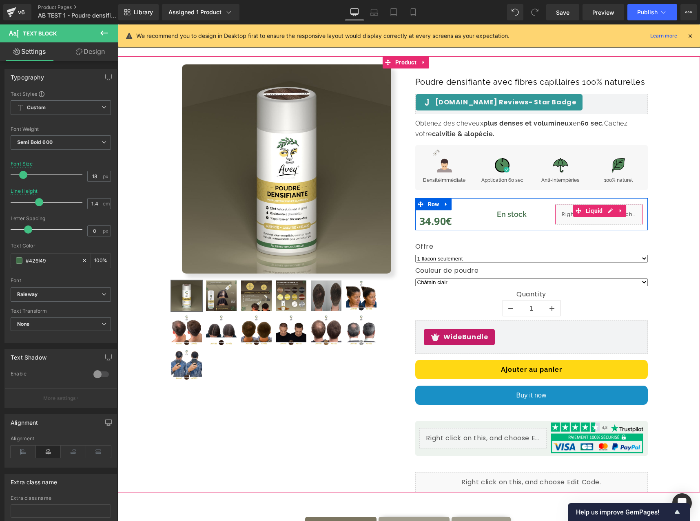
click at [580, 225] on div "Liquid" at bounding box center [599, 214] width 89 height 20
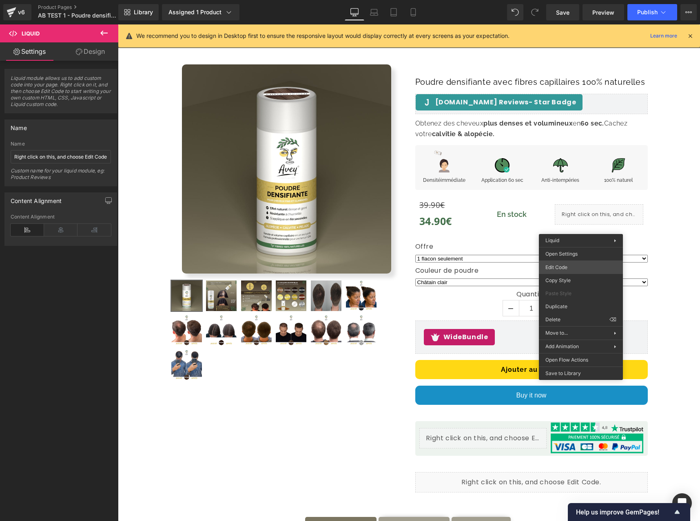
click at [584, 266] on body "Text Block You are previewing how the Page produit will restyle your page. You …" at bounding box center [350, 260] width 700 height 521
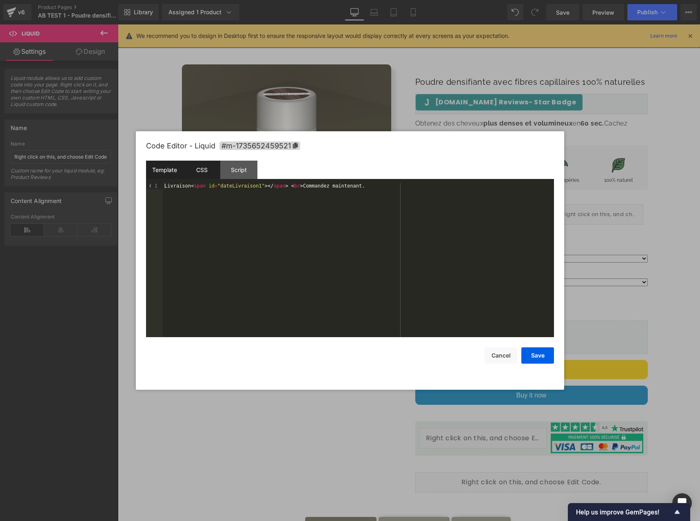
click at [209, 174] on div "CSS" at bounding box center [201, 170] width 37 height 18
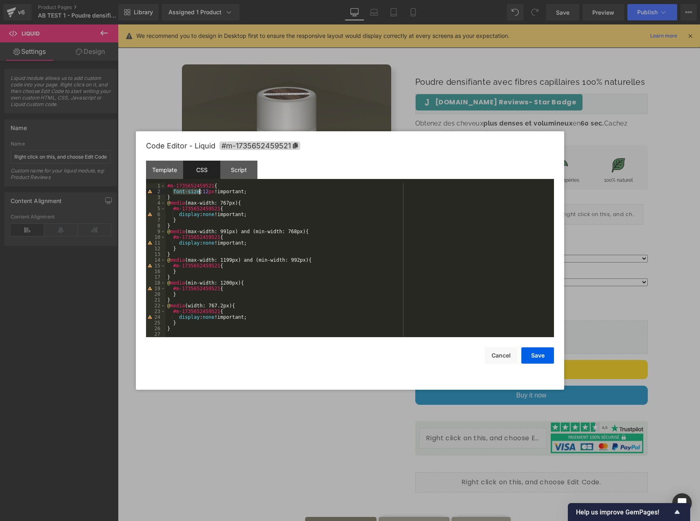
drag, startPoint x: 173, startPoint y: 190, endPoint x: 199, endPoint y: 192, distance: 26.6
click at [199, 192] on div "#m-1735652459521 { font-size : 12 px !important; } @ media (max-width: 767px) {…" at bounding box center [360, 266] width 388 height 166
drag, startPoint x: 534, startPoint y: 85, endPoint x: 456, endPoint y: 196, distance: 136.2
click at [534, 85] on div at bounding box center [350, 260] width 700 height 521
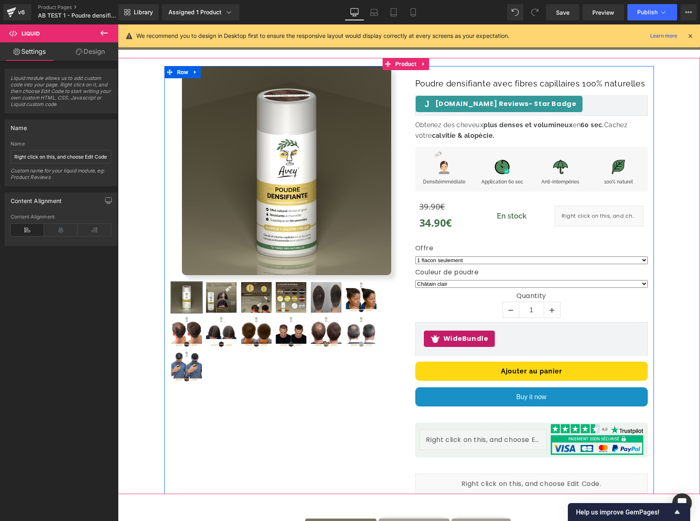
scroll to position [86, 0]
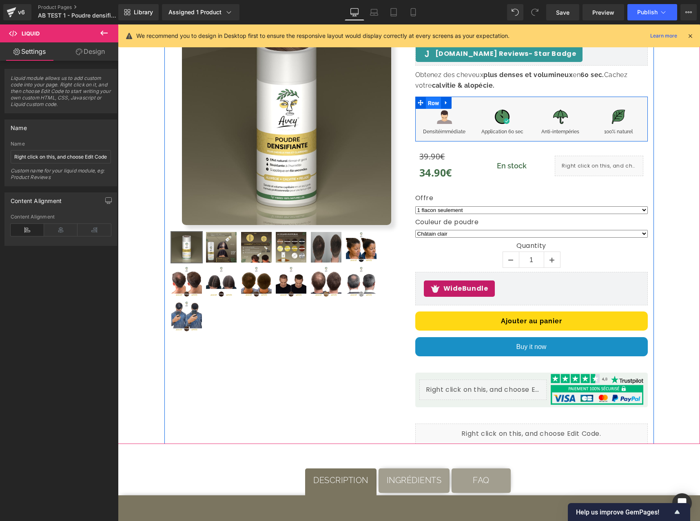
click at [434, 109] on span "Row" at bounding box center [434, 103] width 16 height 12
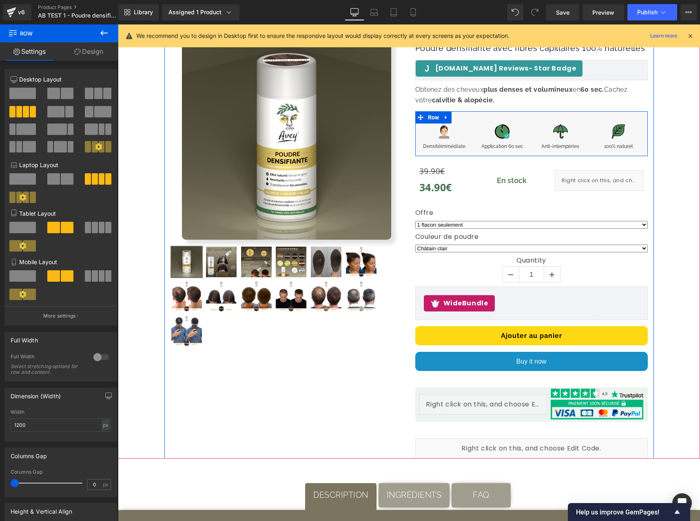
scroll to position [52, 0]
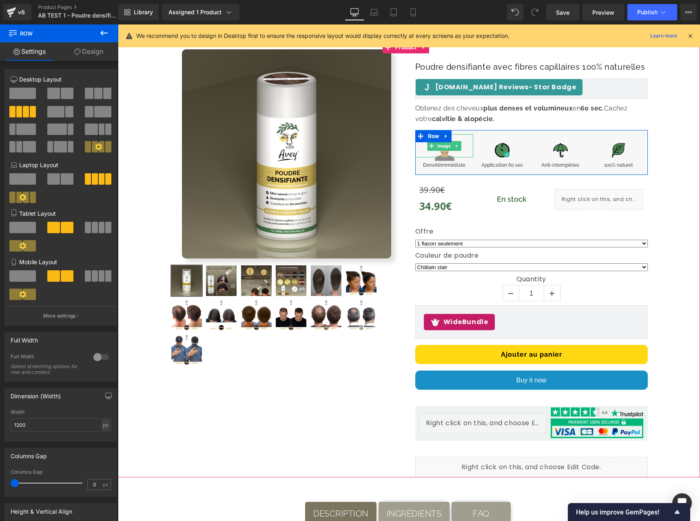
click at [442, 161] on img at bounding box center [444, 146] width 30 height 30
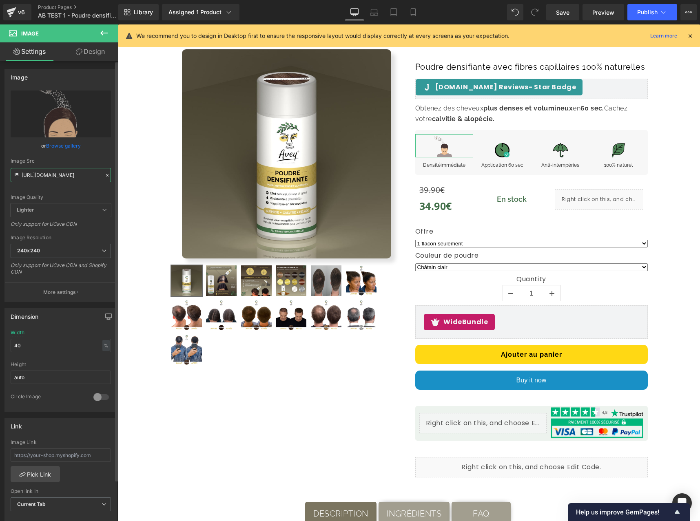
click at [67, 177] on input "[URL][DOMAIN_NAME]" at bounding box center [61, 175] width 100 height 14
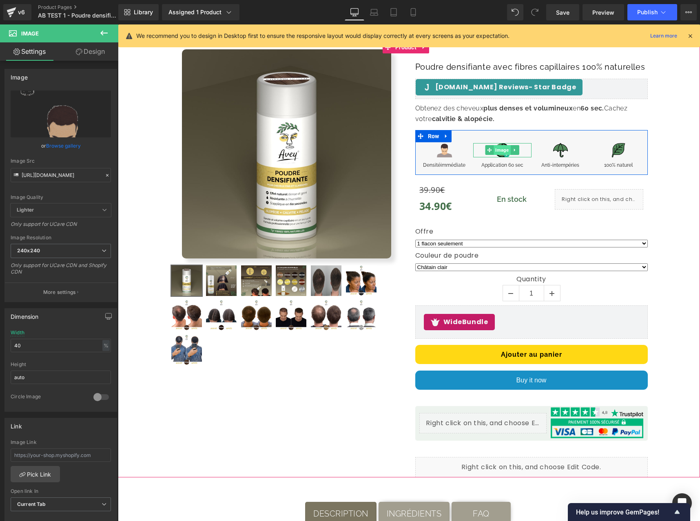
click at [495, 155] on span "Image" at bounding box center [502, 150] width 17 height 10
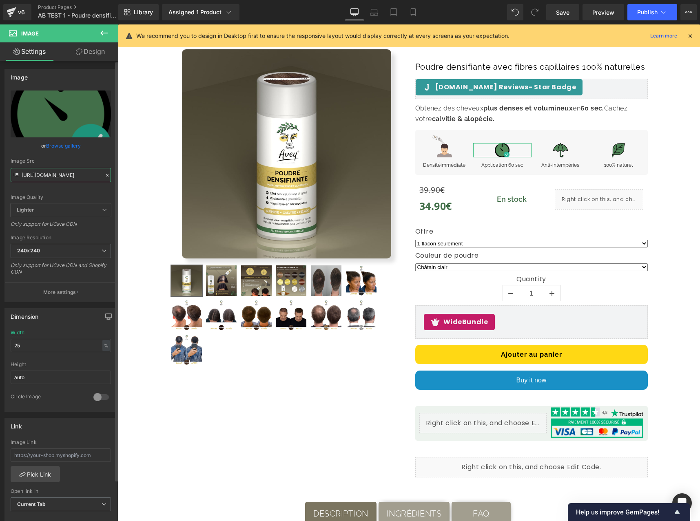
click at [66, 180] on input "[URL][DOMAIN_NAME]" at bounding box center [61, 175] width 100 height 14
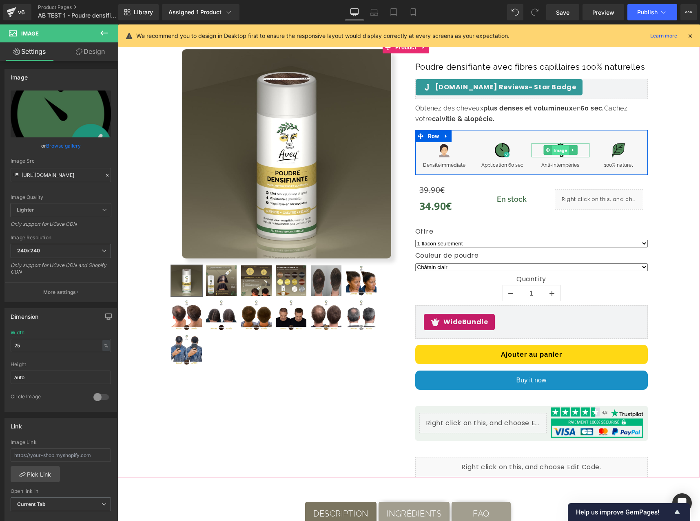
click at [554, 155] on span "Image" at bounding box center [560, 151] width 17 height 10
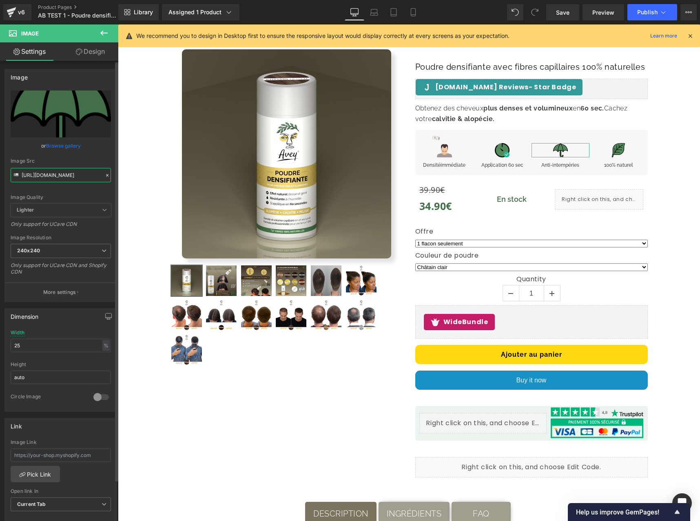
click at [73, 177] on input "[URL][DOMAIN_NAME]" at bounding box center [61, 175] width 100 height 14
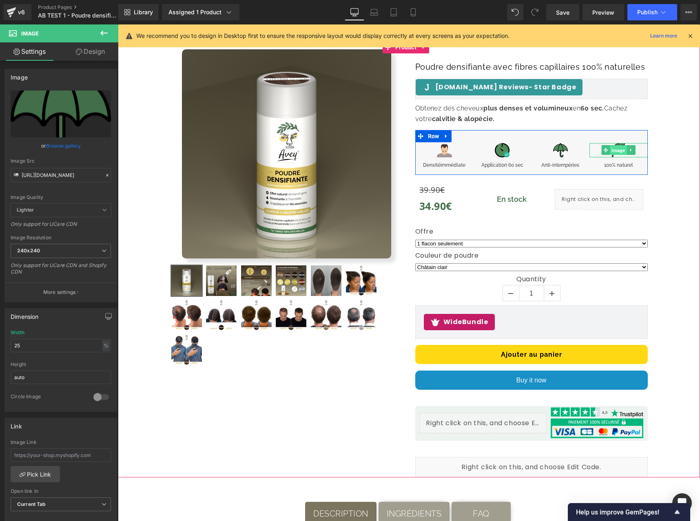
click at [618, 155] on span "Image" at bounding box center [618, 151] width 17 height 10
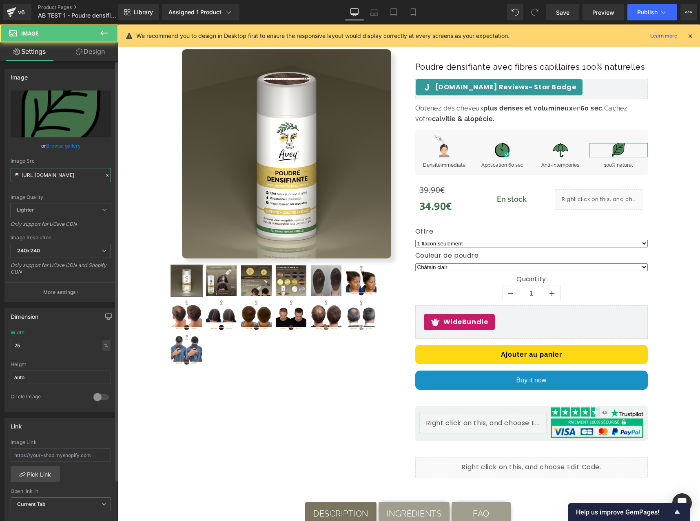
click at [78, 171] on input "[URL][DOMAIN_NAME]" at bounding box center [61, 175] width 100 height 14
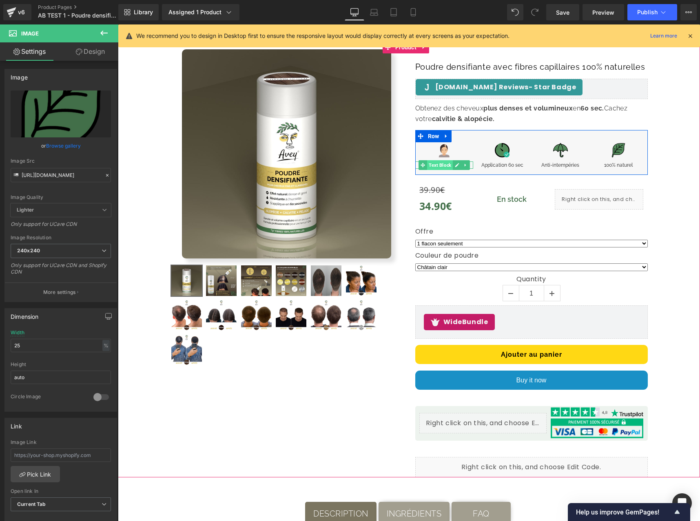
click at [432, 170] on span "Text Block" at bounding box center [440, 165] width 26 height 10
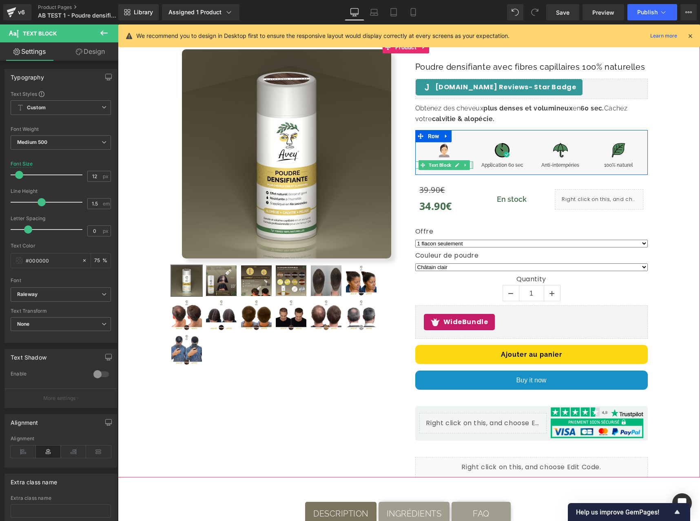
click at [471, 169] on div at bounding box center [472, 165] width 2 height 7
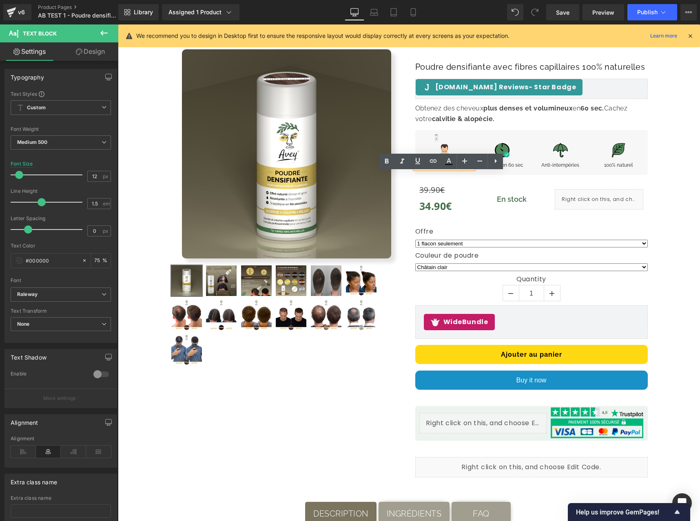
click at [465, 169] on p "Densité immédiate" at bounding box center [444, 165] width 58 height 7
copy p "Densité immédiate"
click at [437, 151] on span "Image" at bounding box center [444, 146] width 17 height 10
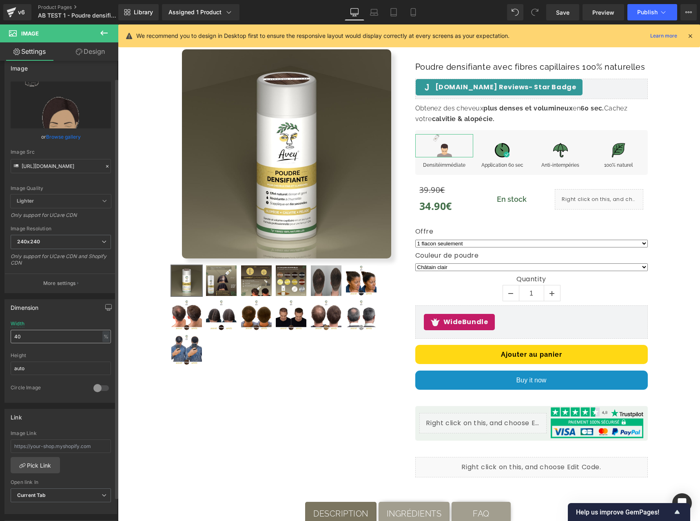
scroll to position [20, 0]
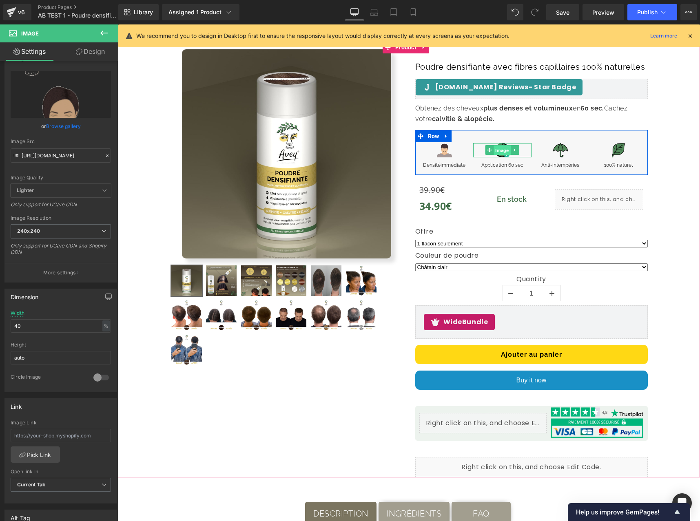
click at [495, 155] on span "Image" at bounding box center [502, 151] width 17 height 10
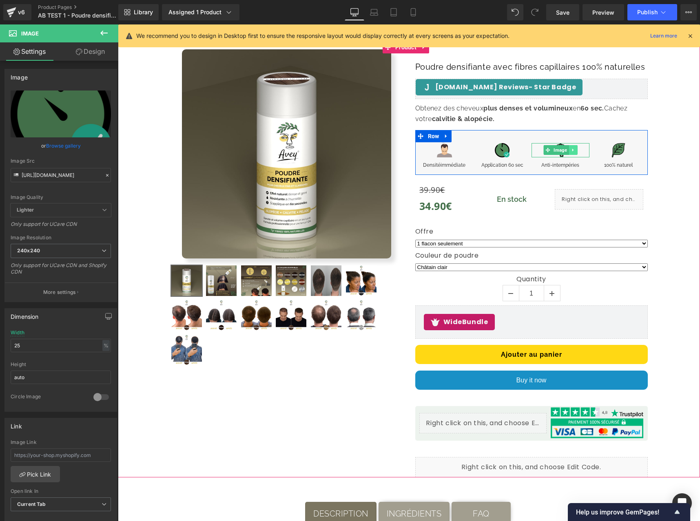
drag, startPoint x: 553, startPoint y: 162, endPoint x: 567, endPoint y: 162, distance: 13.9
click at [553, 155] on span "Image" at bounding box center [560, 150] width 17 height 10
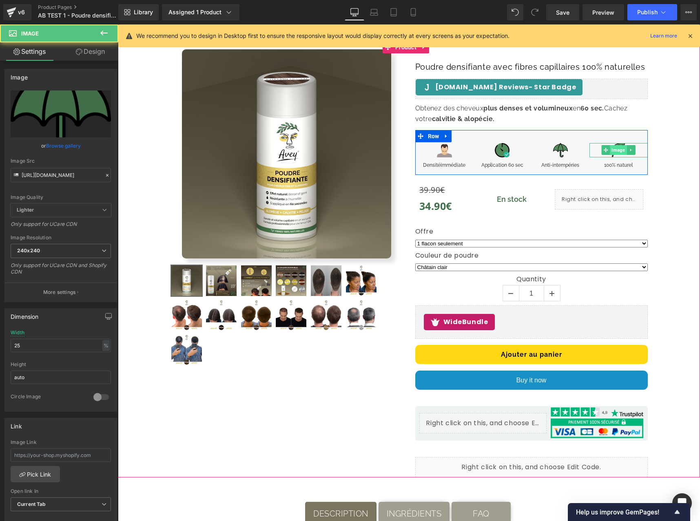
click at [618, 155] on span "Image" at bounding box center [618, 150] width 17 height 10
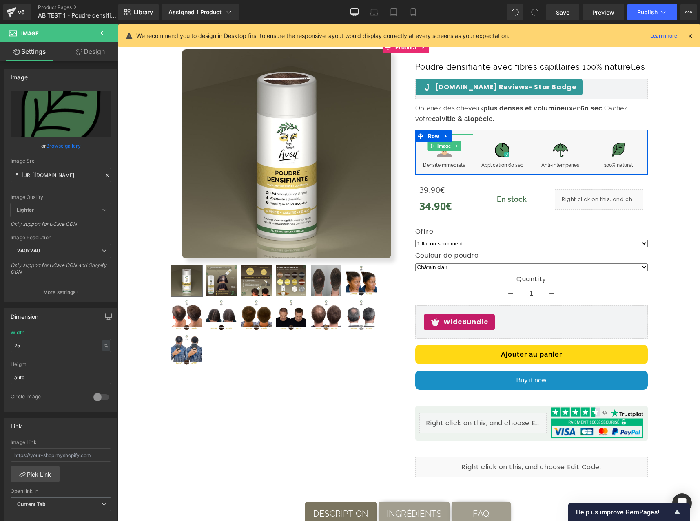
click at [463, 145] on div "Image Densité immédiate Text Block Image Application 60 sec Text Block Image An…" at bounding box center [531, 152] width 233 height 45
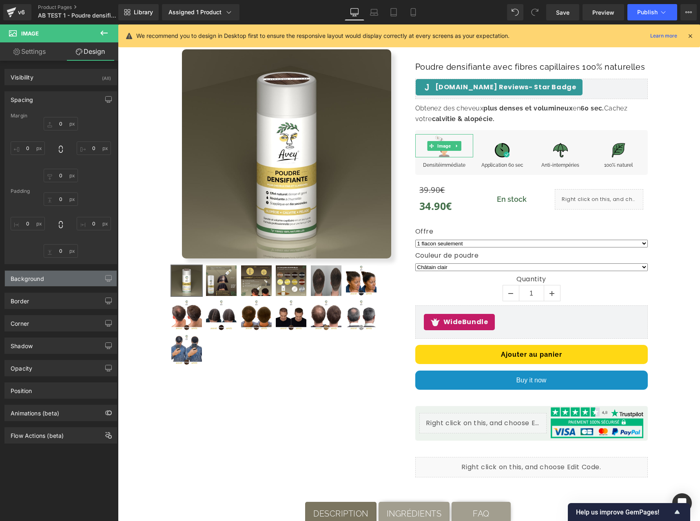
click at [64, 276] on div "Background" at bounding box center [61, 279] width 112 height 16
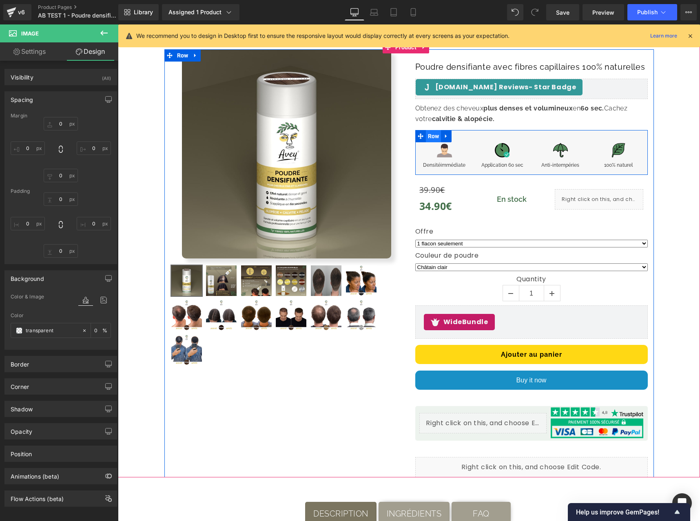
click at [430, 142] on span "Row" at bounding box center [434, 136] width 16 height 12
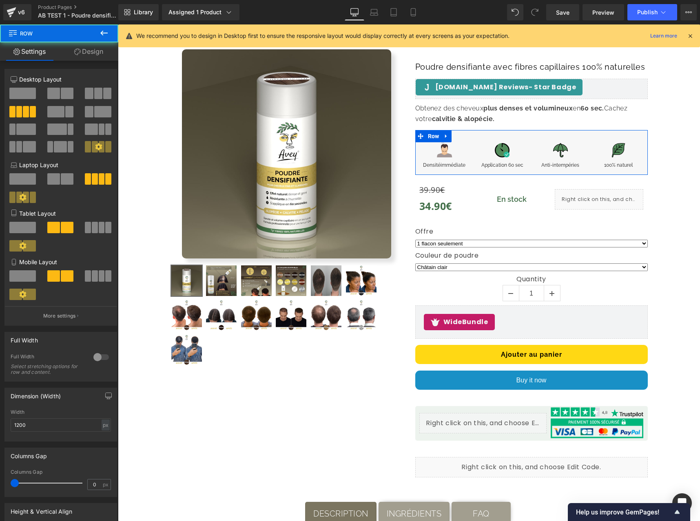
drag, startPoint x: 80, startPoint y: 58, endPoint x: 52, endPoint y: 109, distance: 58.1
click at [80, 57] on link "Design" at bounding box center [88, 51] width 59 height 18
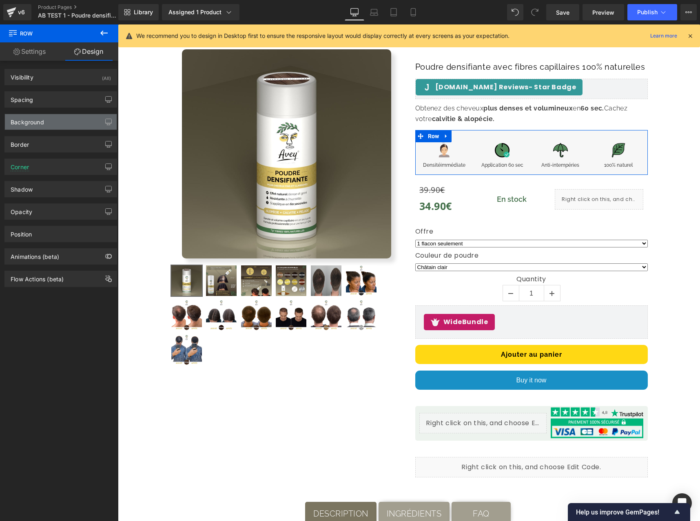
click at [51, 120] on div "Background" at bounding box center [61, 122] width 112 height 16
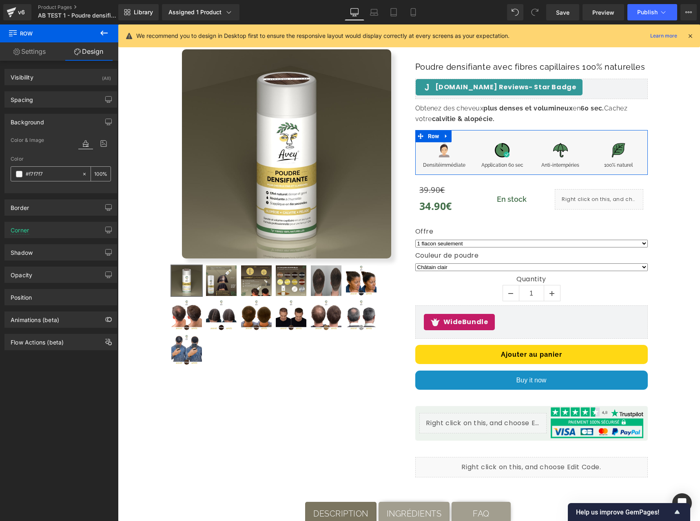
click at [43, 171] on input "#f7f7f7" at bounding box center [52, 174] width 52 height 9
click at [43, 174] on input "#f7f7f7" at bounding box center [52, 174] width 52 height 9
click at [42, 174] on input "#f7f7f7" at bounding box center [52, 174] width 52 height 9
click at [71, 228] on div "Corner" at bounding box center [61, 230] width 112 height 16
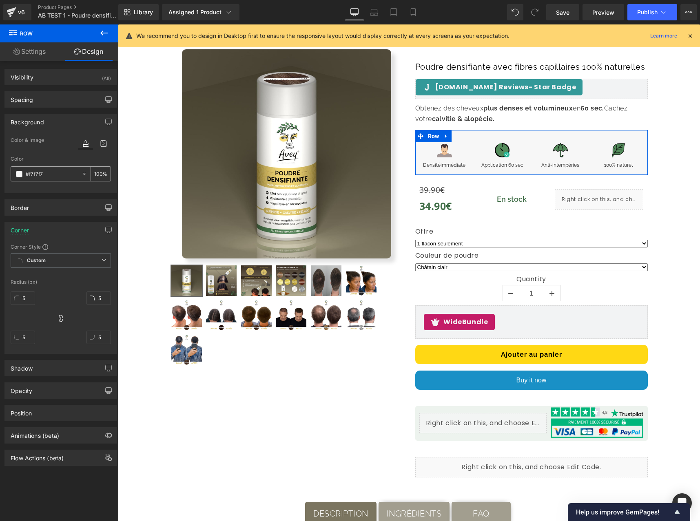
click at [71, 176] on input "#f7f7f7" at bounding box center [52, 174] width 52 height 9
click at [37, 177] on input "#f7f7f7" at bounding box center [52, 174] width 52 height 9
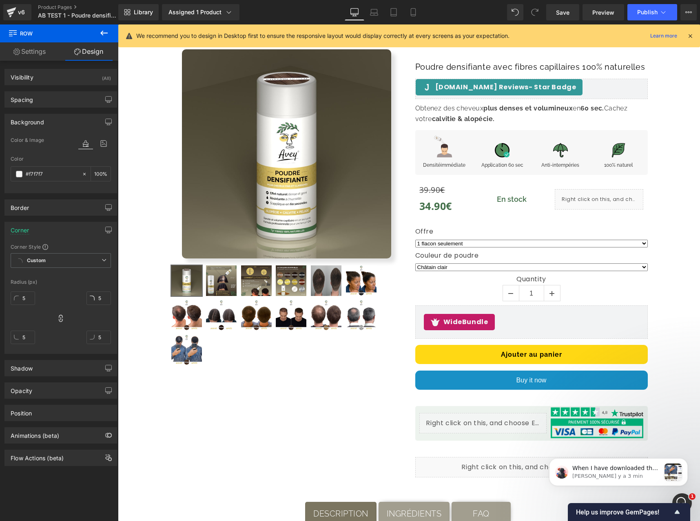
scroll to position [0, 0]
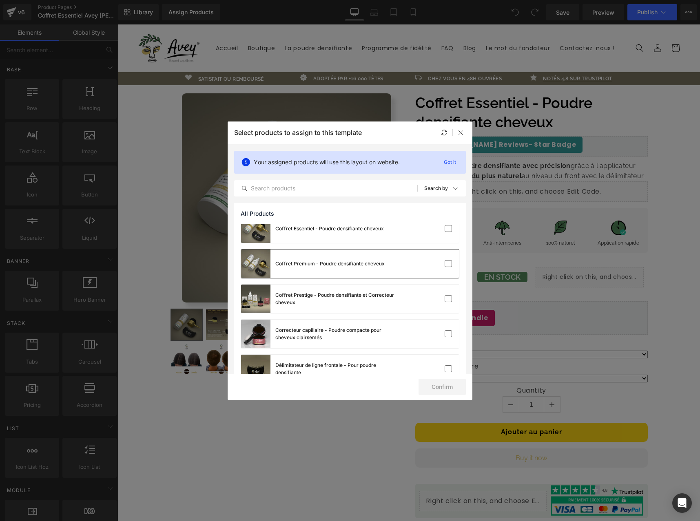
scroll to position [71, 0]
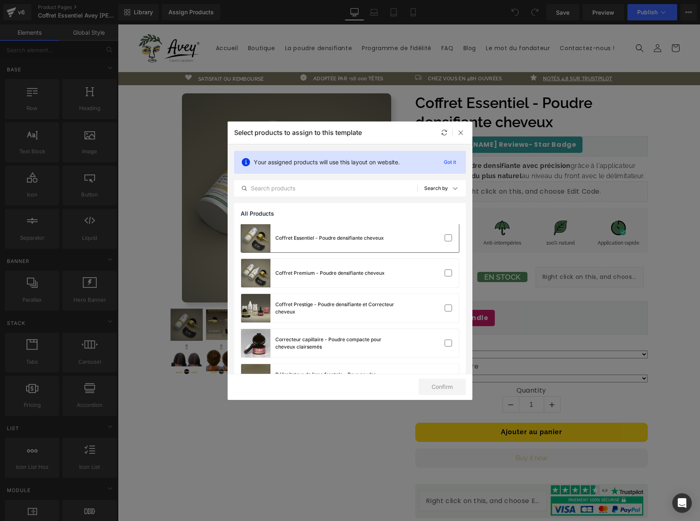
click at [387, 243] on div "Coffret Essentiel - Poudre densifiante cheveux" at bounding box center [350, 238] width 218 height 29
click at [447, 391] on button "Confirm" at bounding box center [442, 387] width 47 height 16
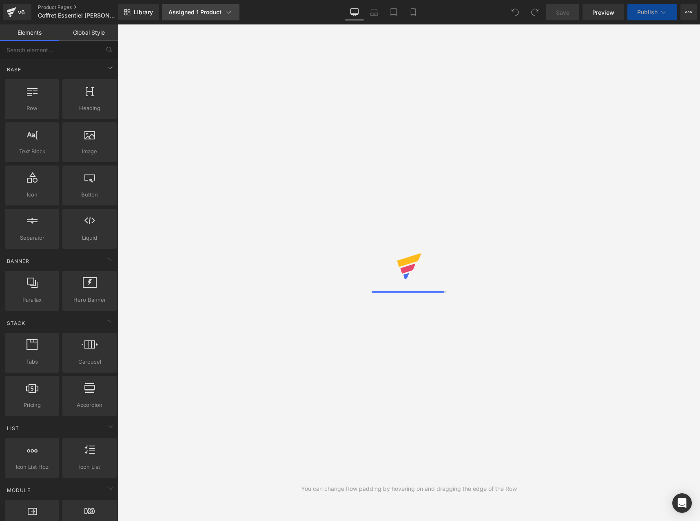
click at [181, 13] on div "Assigned 1 Product" at bounding box center [201, 12] width 64 height 8
